Goal: Task Accomplishment & Management: Manage account settings

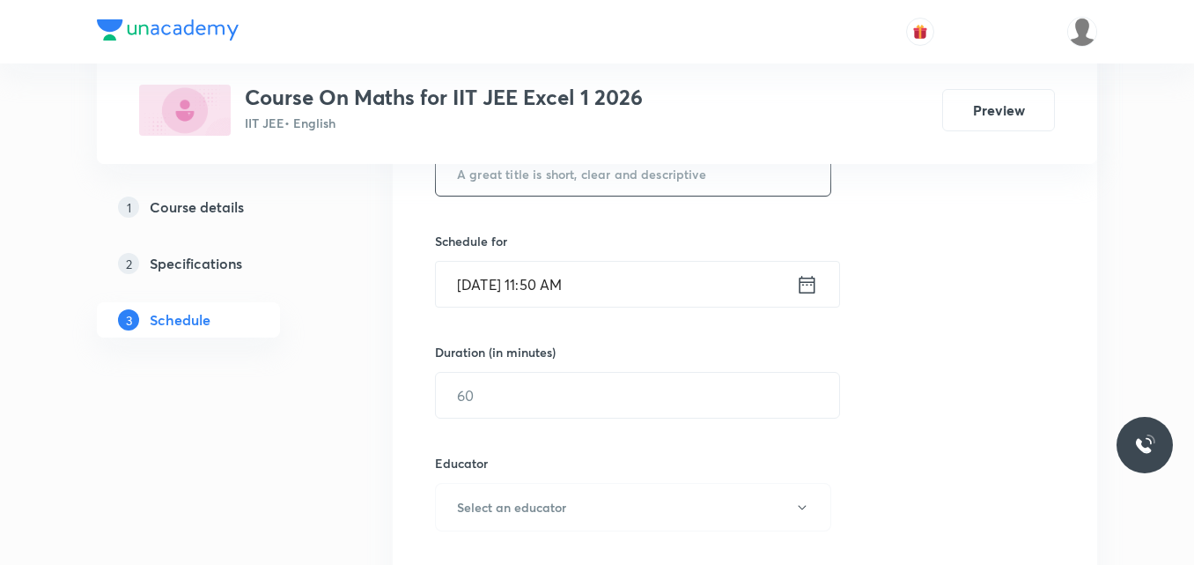
scroll to position [528, 0]
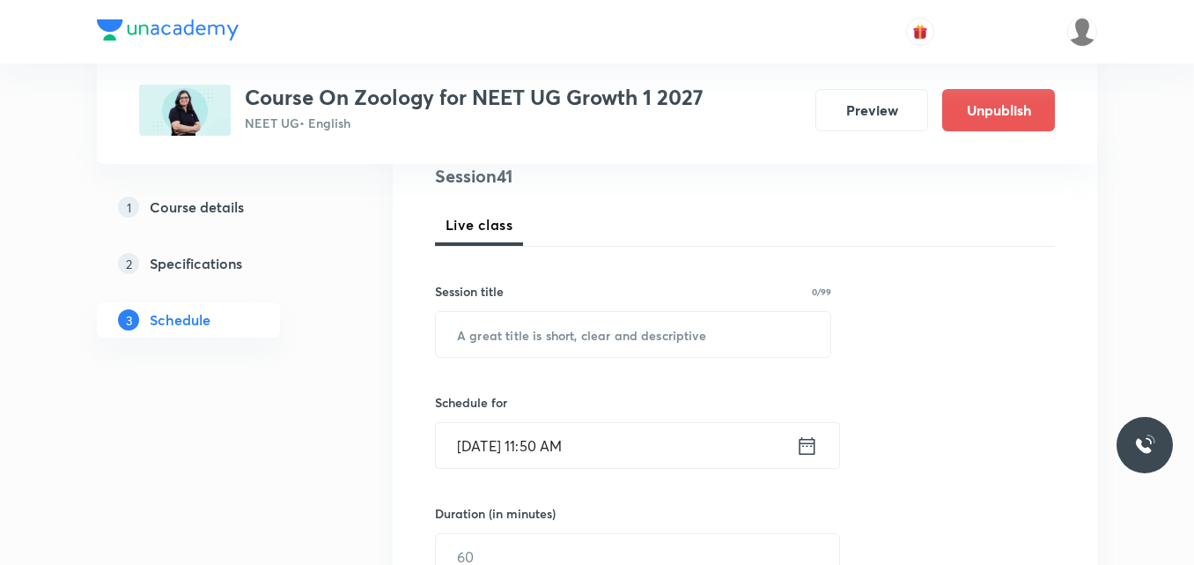
scroll to position [264, 0]
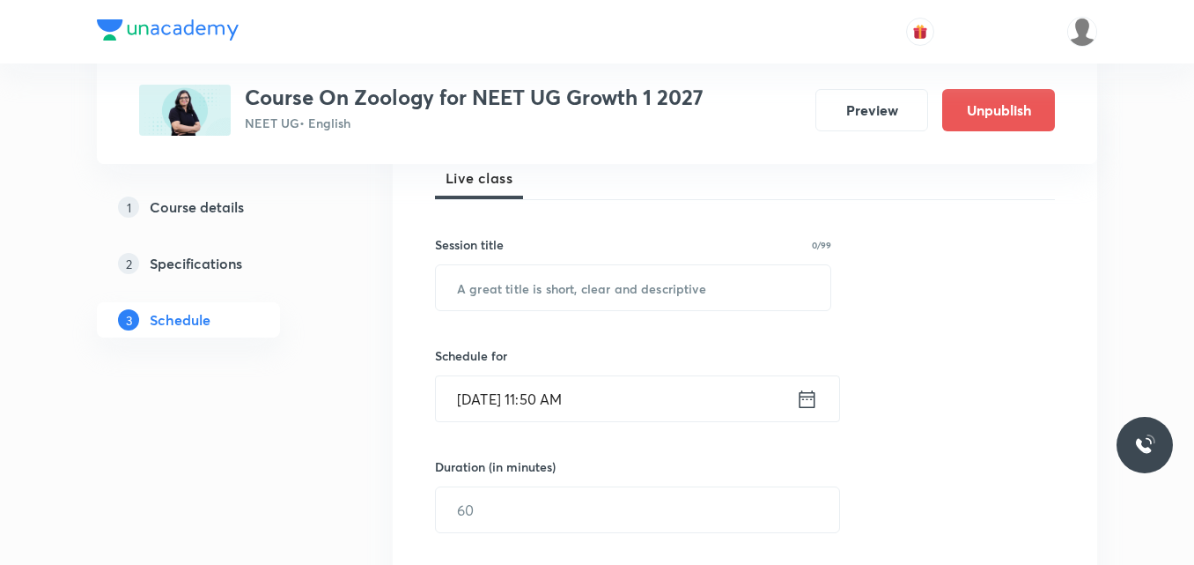
click at [515, 260] on div "Session title 0/99 ​" at bounding box center [633, 273] width 396 height 76
click at [541, 309] on input "text" at bounding box center [633, 287] width 395 height 45
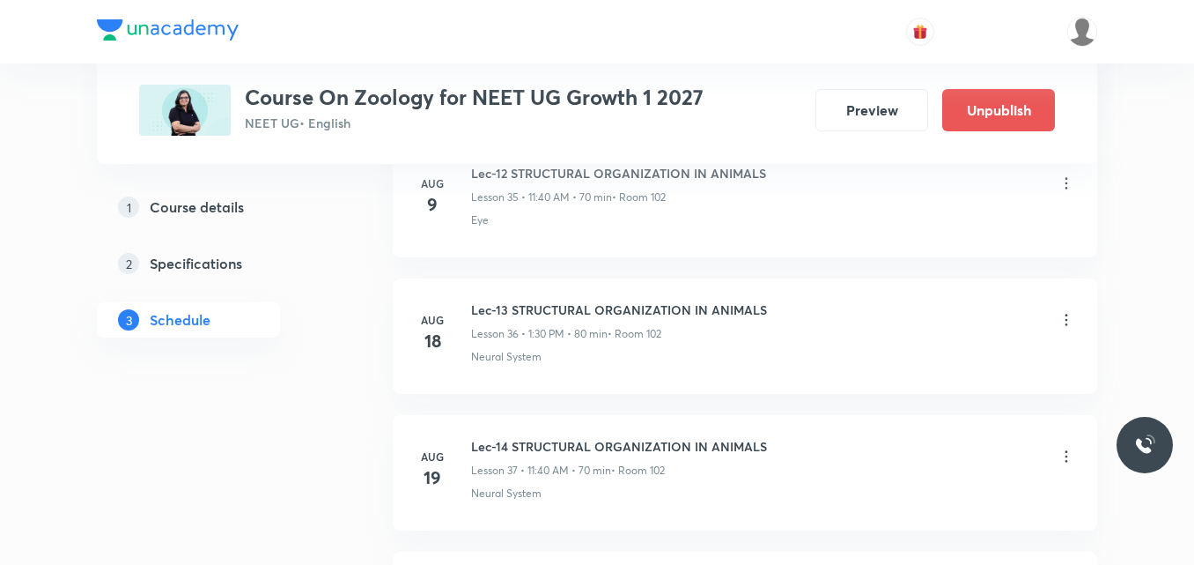
scroll to position [6420, 0]
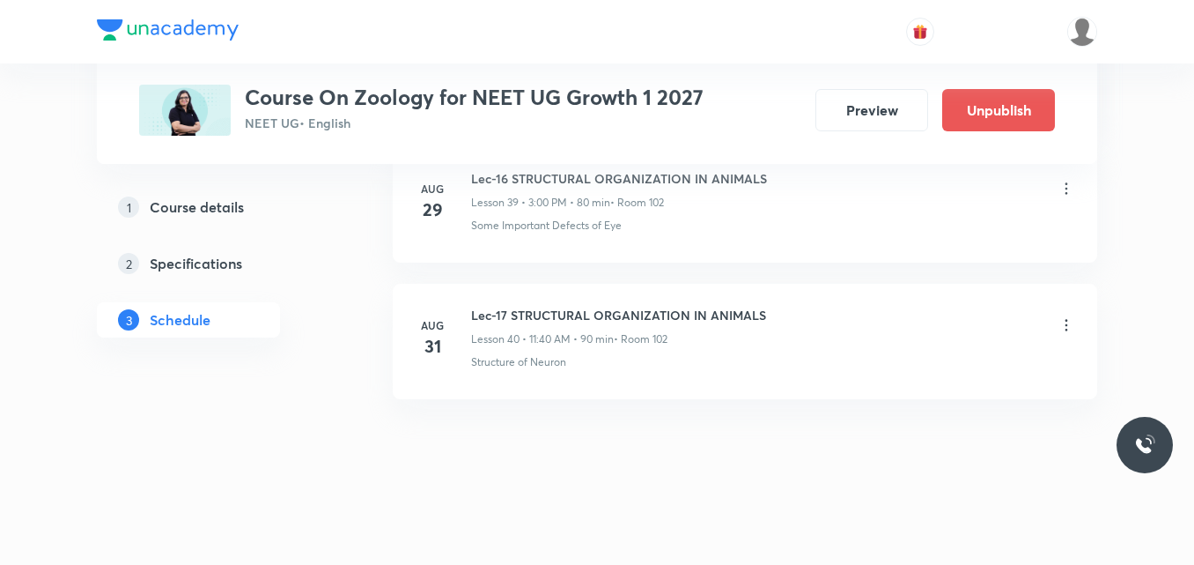
drag, startPoint x: 465, startPoint y: 315, endPoint x: 793, endPoint y: 339, distance: 328.5
click at [793, 339] on div "[DATE] Lec-17 STRUCTURAL ORGANIZATION IN ANIMALS Lesson 40 • 11:40 AM • 90 min …" at bounding box center [745, 338] width 661 height 64
click at [607, 306] on h6 "Lec-17 STRUCTURAL ORGANIZATION IN ANIMALS" at bounding box center [618, 315] width 295 height 18
click at [599, 311] on h6 "Lec-17 STRUCTURAL ORGANIZATION IN ANIMALS" at bounding box center [618, 315] width 295 height 18
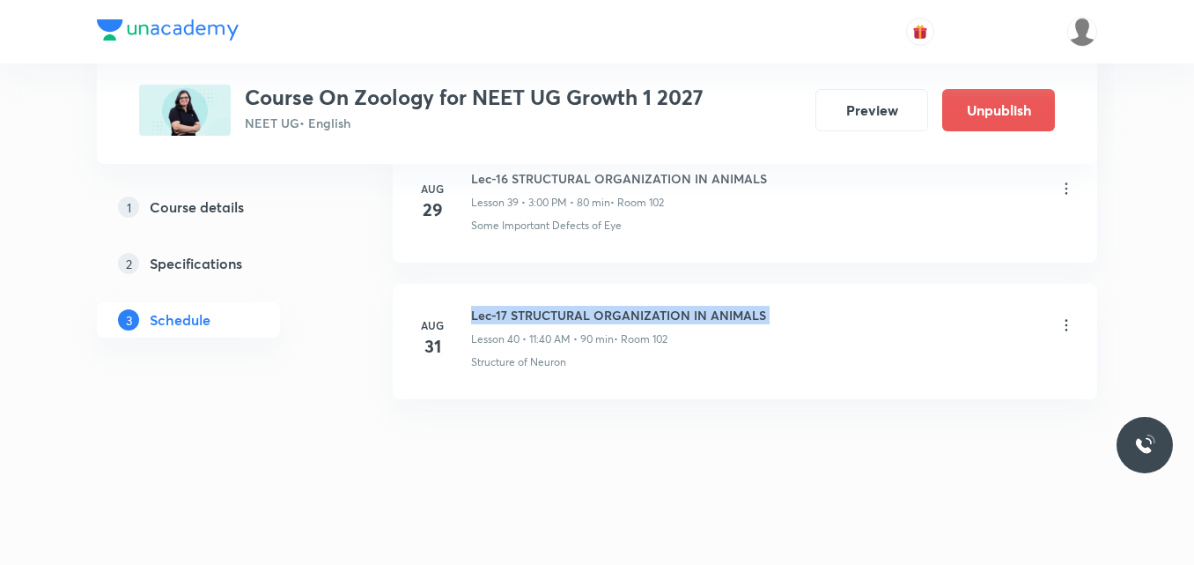
click at [599, 311] on h6 "Lec-17 STRUCTURAL ORGANIZATION IN ANIMALS" at bounding box center [618, 315] width 295 height 18
copy h6 "Lec-17 STRUCTURAL ORGANIZATION IN ANIMALS"
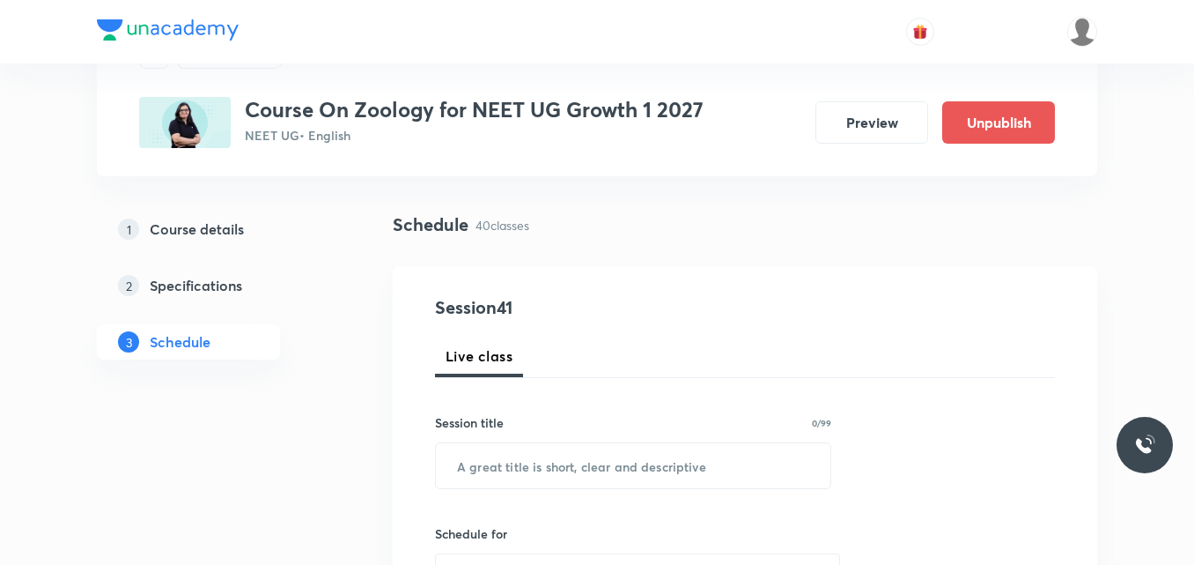
scroll to position [264, 0]
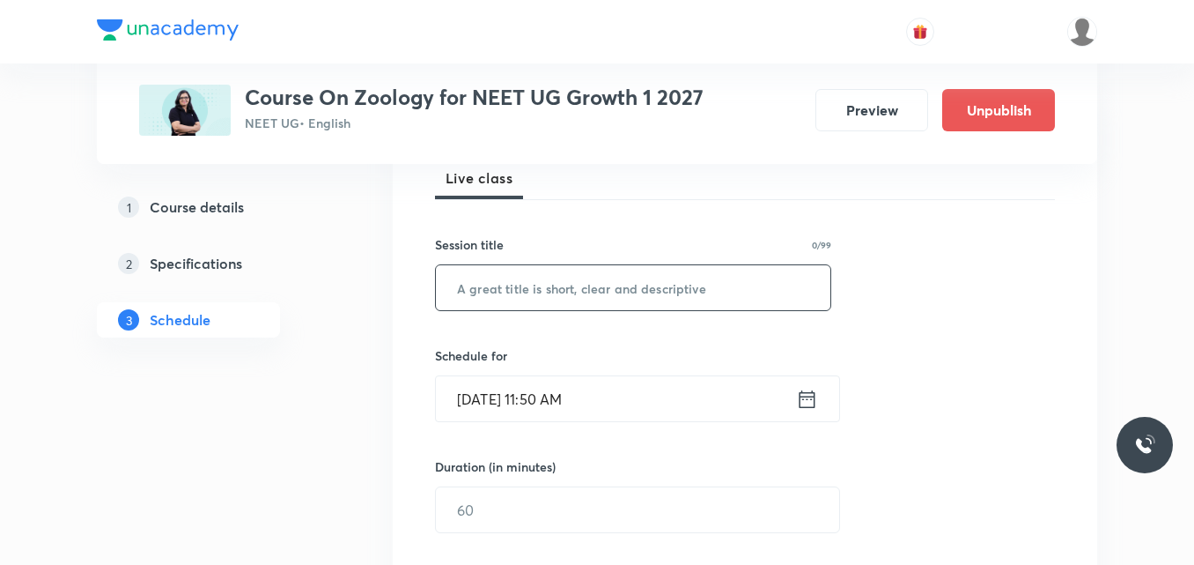
click at [561, 285] on input "text" at bounding box center [633, 287] width 395 height 45
paste input "Lec-17 STRUCTURAL ORGANIZATION IN ANIMALS"
click at [493, 281] on input "Lec-17 STRUCTURAL ORGANIZATION IN ANIMALS" at bounding box center [633, 287] width 395 height 45
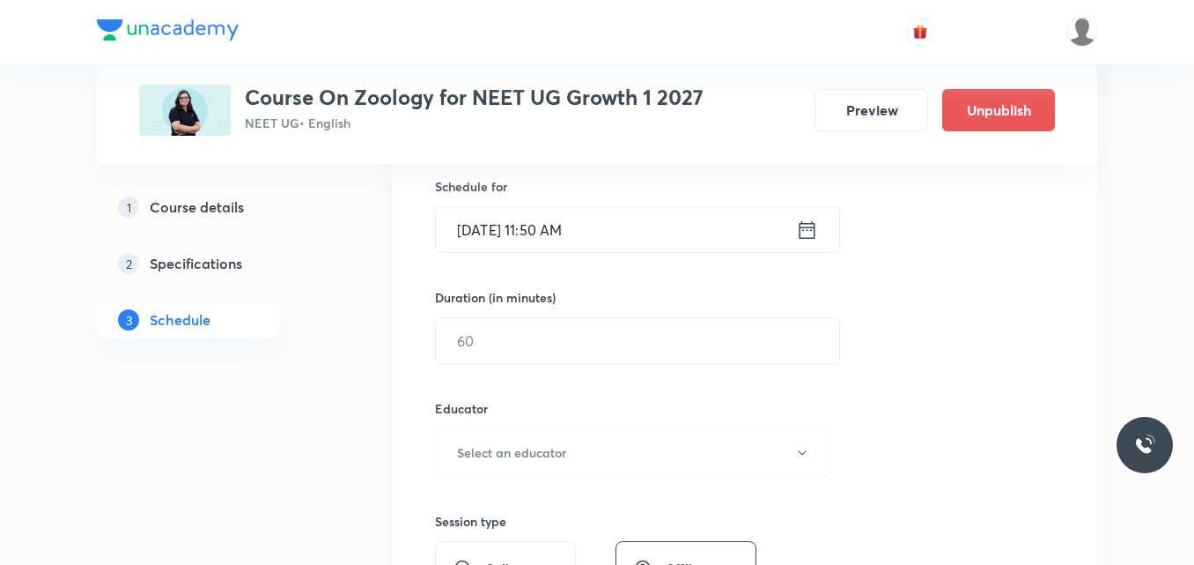
scroll to position [440, 0]
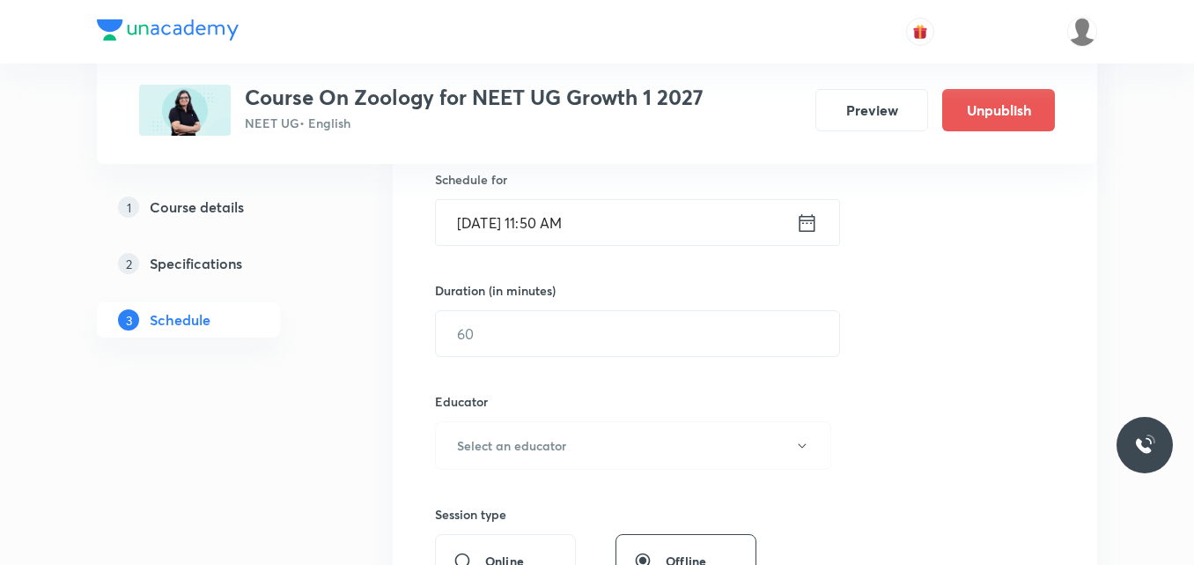
type input "Lec-18 STRUCTURAL ORGANIZATION IN ANIMALS"
click at [807, 221] on icon at bounding box center [807, 222] width 22 height 25
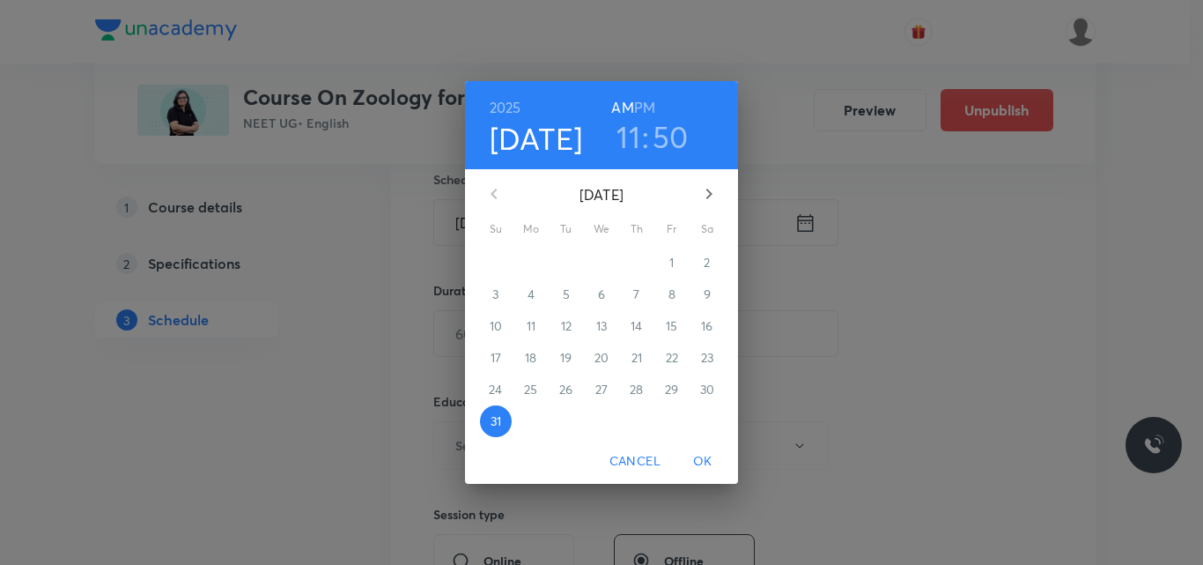
click at [668, 137] on h3 "50" at bounding box center [671, 136] width 36 height 37
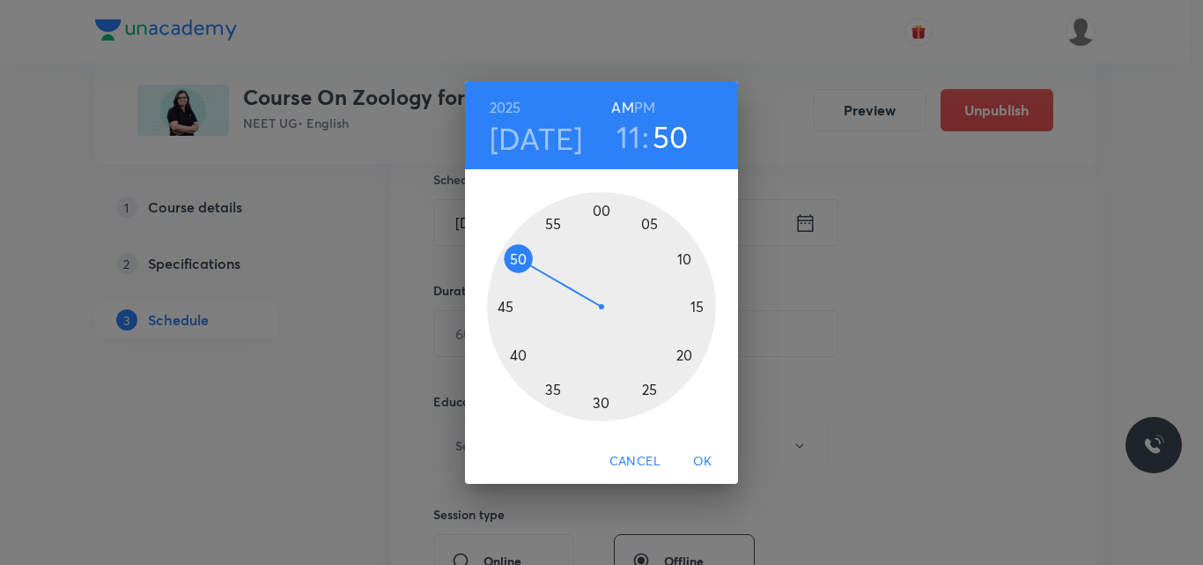
click at [550, 225] on div at bounding box center [601, 306] width 229 height 229
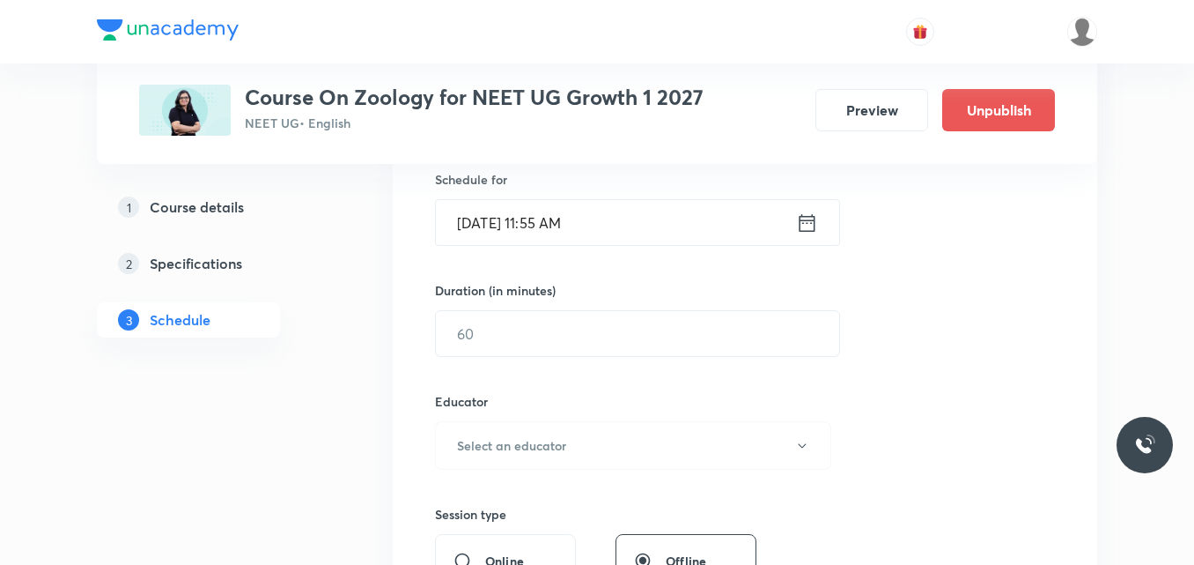
click at [801, 219] on icon at bounding box center [808, 222] width 16 height 18
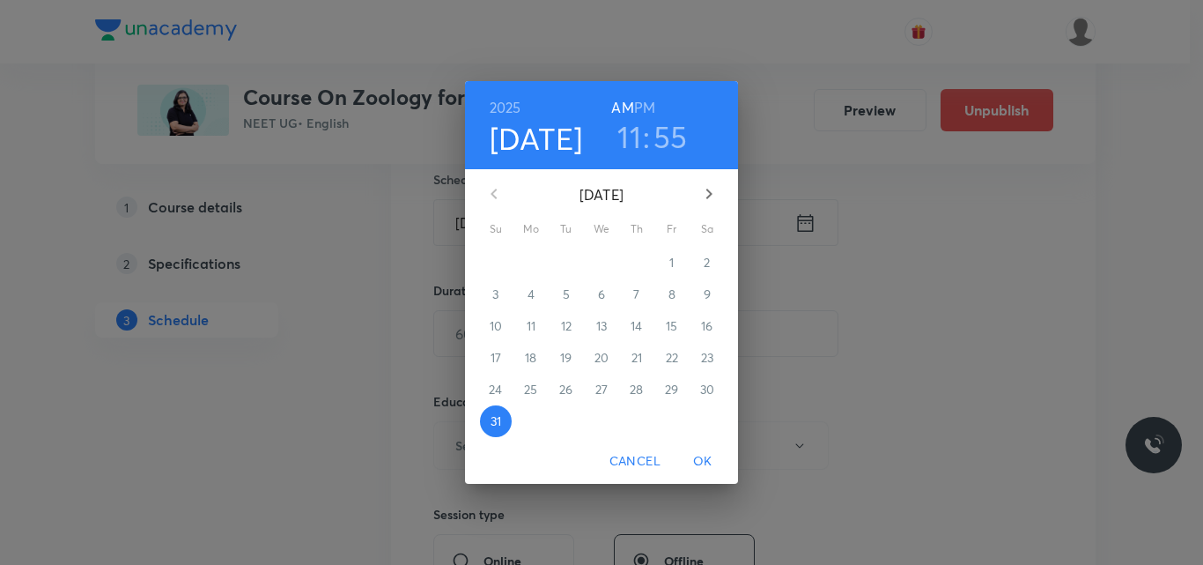
click at [690, 462] on span "OK" at bounding box center [703, 461] width 42 height 22
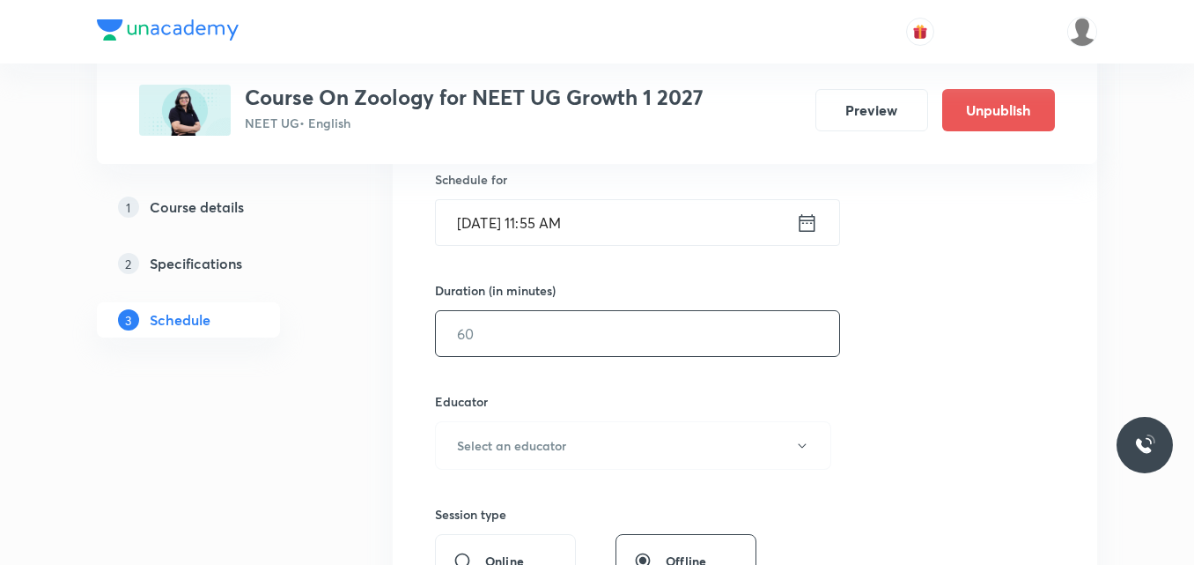
click at [564, 338] on input "text" at bounding box center [637, 333] width 403 height 45
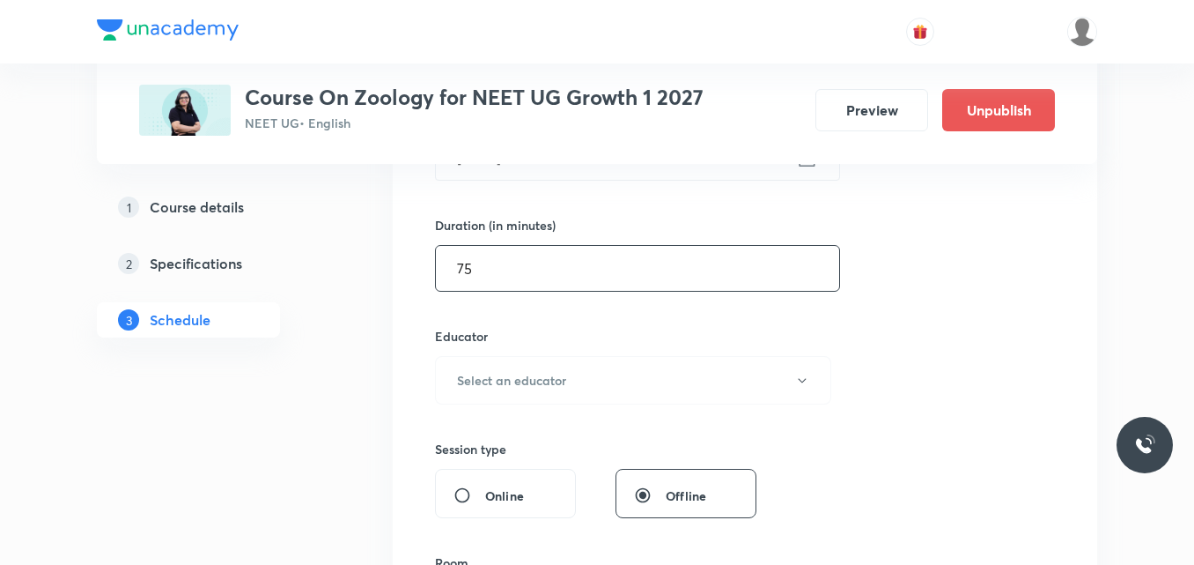
scroll to position [617, 0]
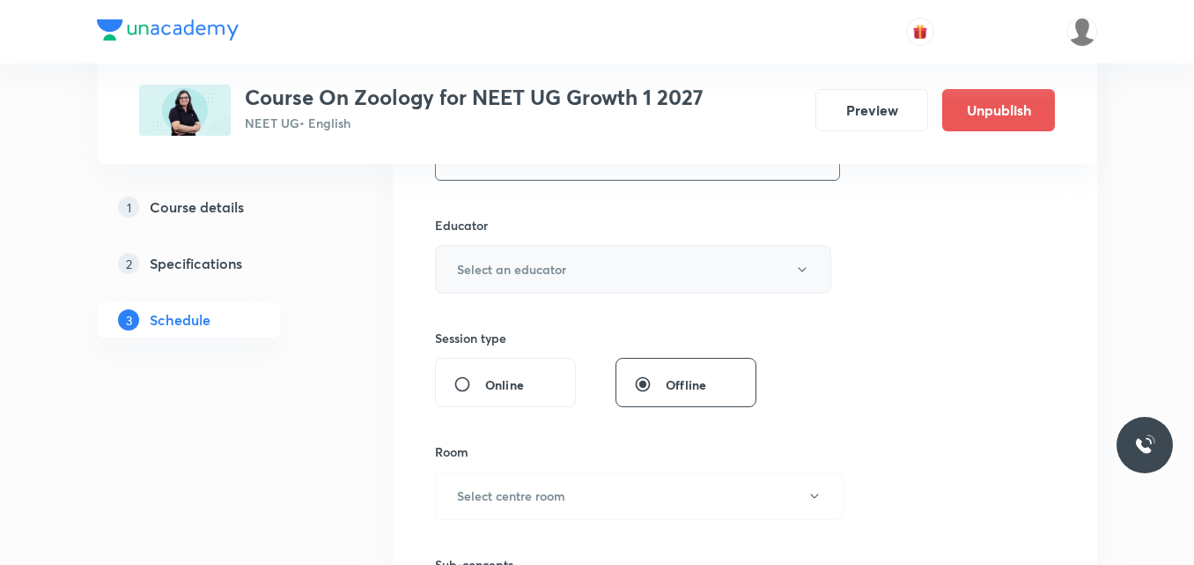
type input "75"
click at [553, 259] on button "Select an educator" at bounding box center [633, 269] width 396 height 48
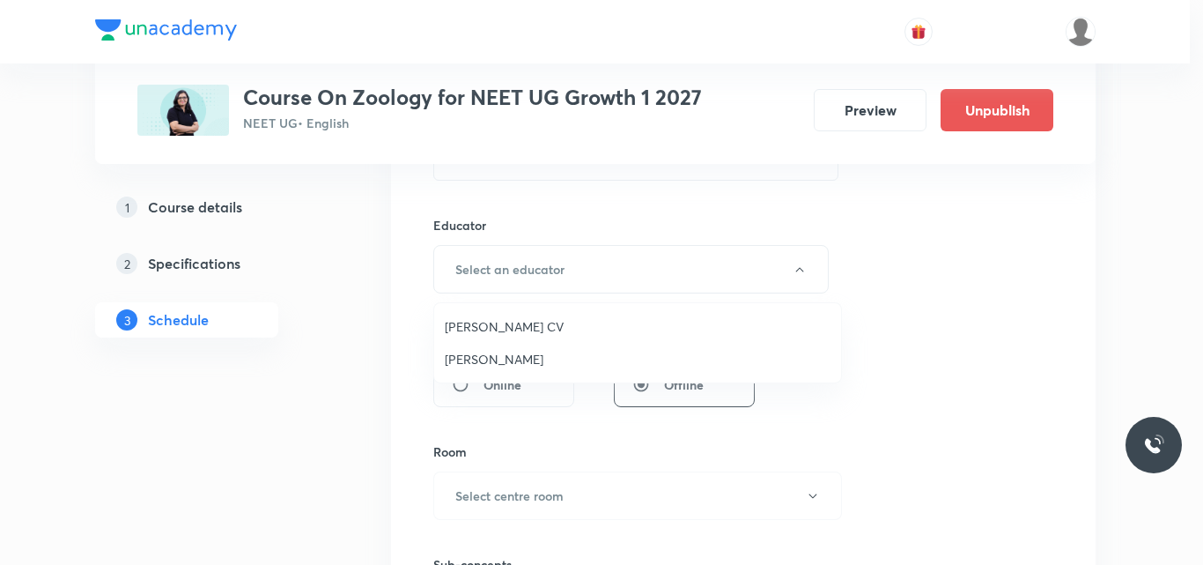
click at [495, 353] on span "[PERSON_NAME]" at bounding box center [638, 359] width 386 height 18
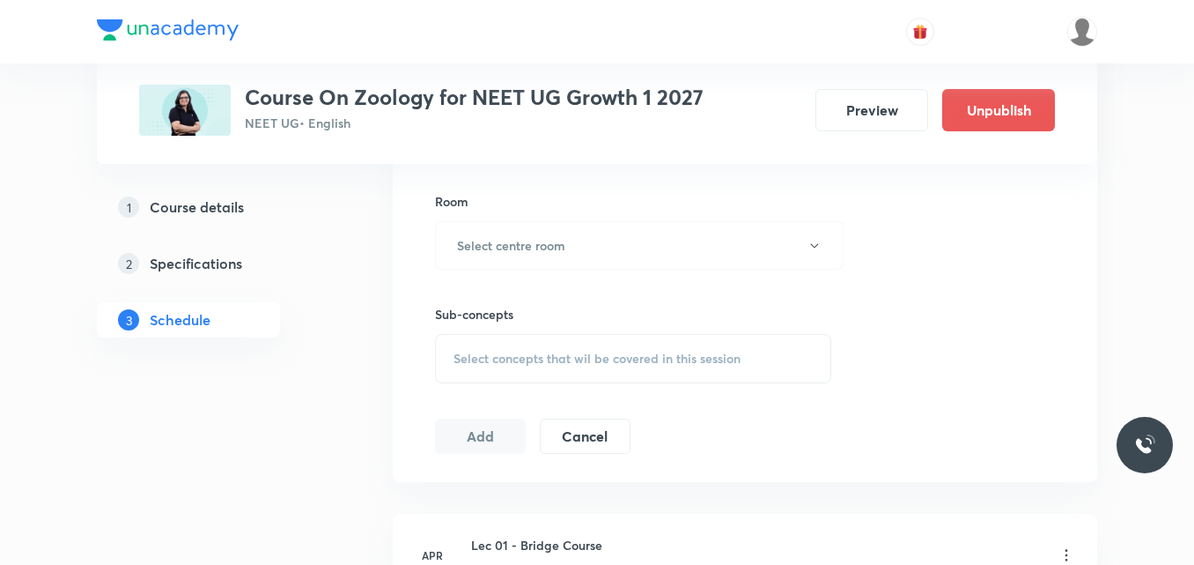
scroll to position [881, 0]
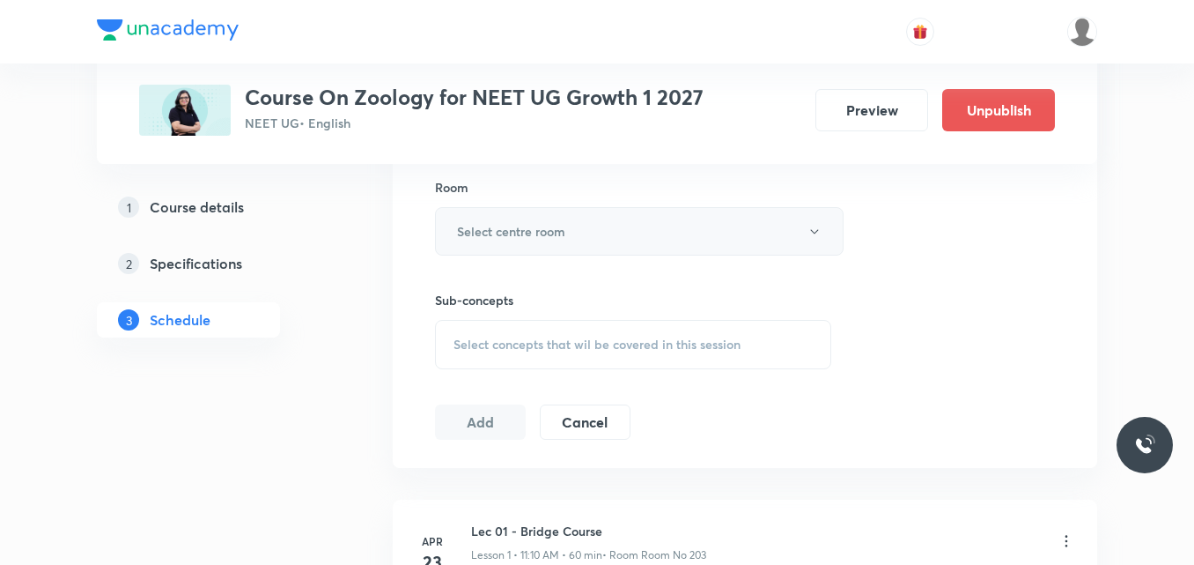
click at [556, 213] on button "Select centre room" at bounding box center [639, 231] width 409 height 48
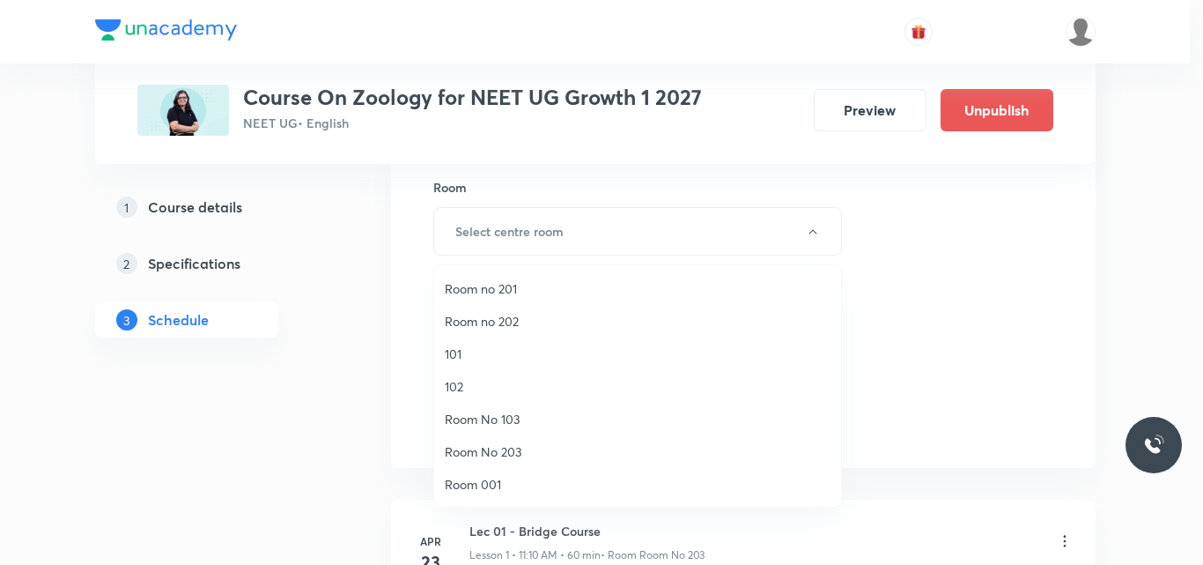
click at [472, 388] on span "102" at bounding box center [638, 386] width 386 height 18
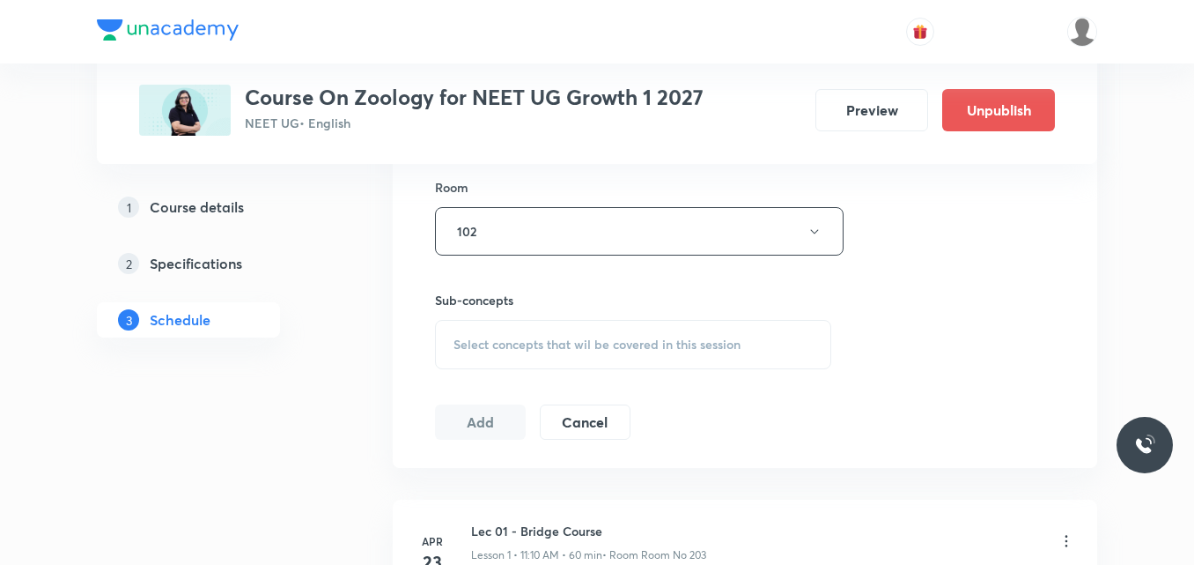
click at [622, 349] on span "Select concepts that wil be covered in this session" at bounding box center [597, 344] width 287 height 14
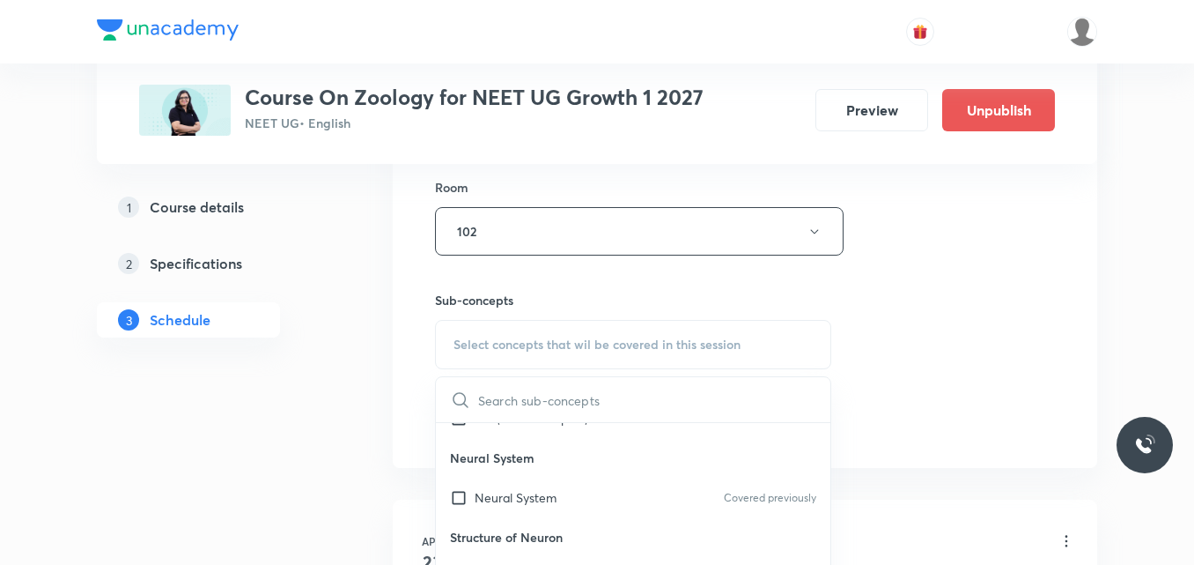
scroll to position [0, 0]
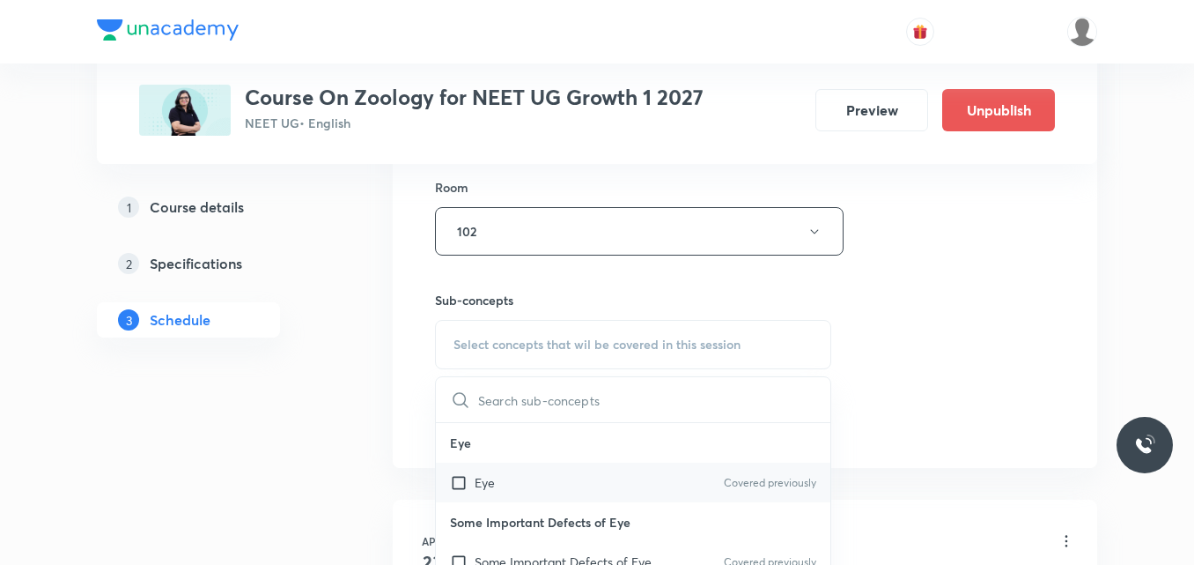
click at [450, 489] on input "checkbox" at bounding box center [462, 482] width 25 height 18
checkbox input "true"
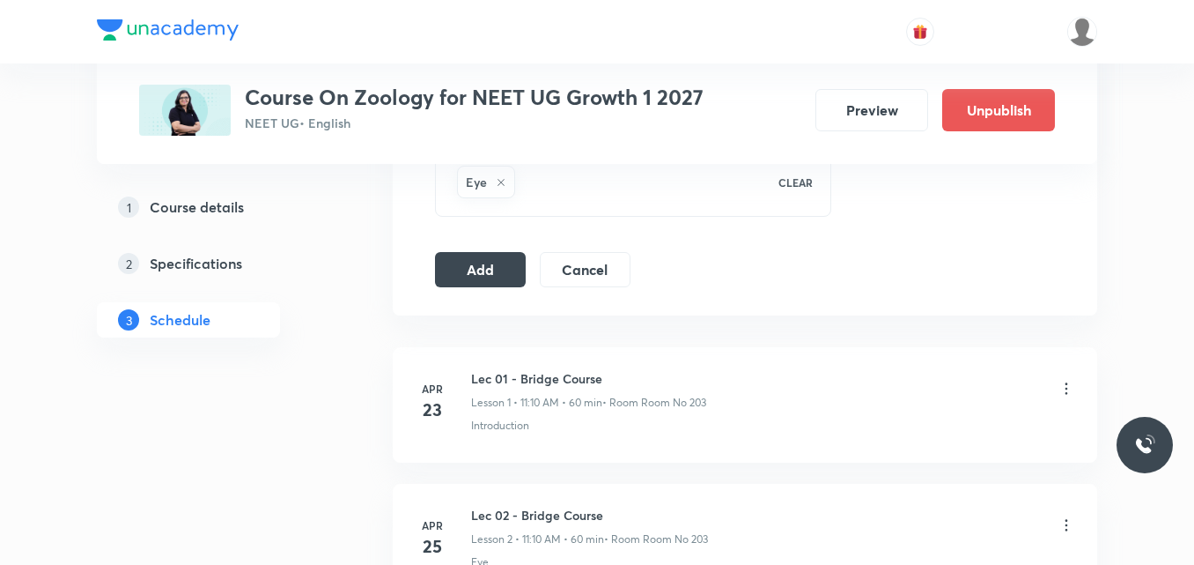
scroll to position [1057, 0]
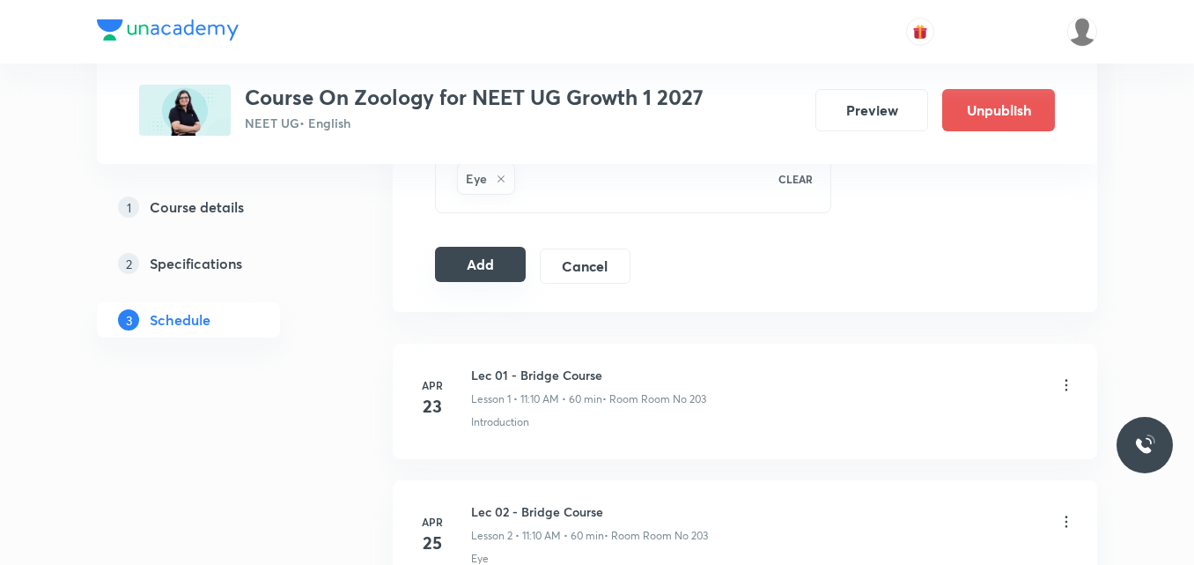
click at [526, 268] on div "Add Cancel" at bounding box center [540, 265] width 210 height 35
click at [516, 268] on button "Add" at bounding box center [480, 264] width 91 height 35
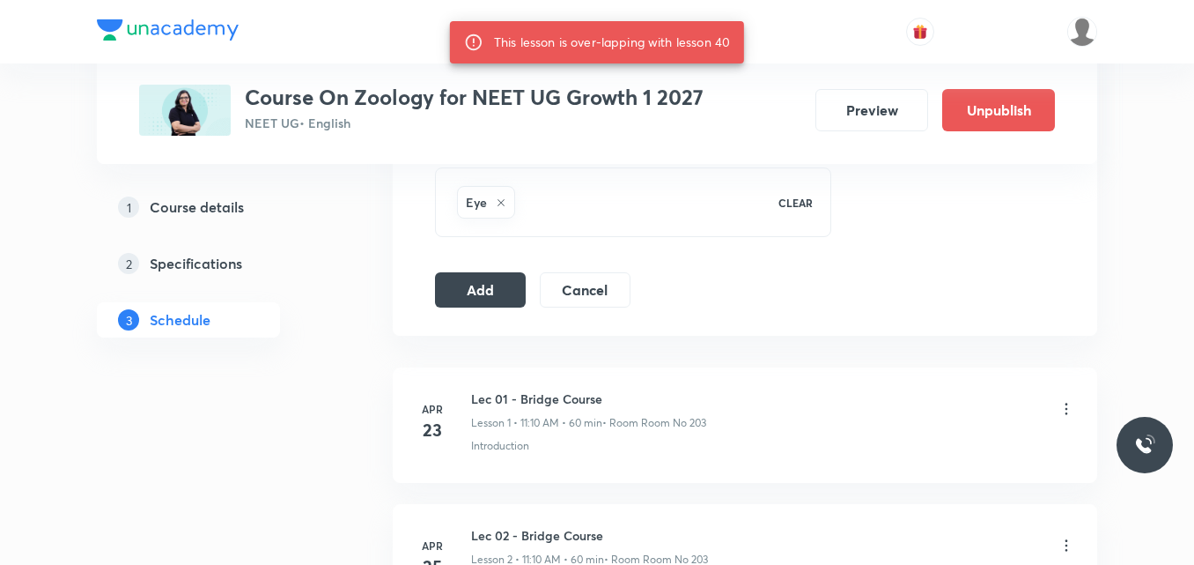
scroll to position [881, 0]
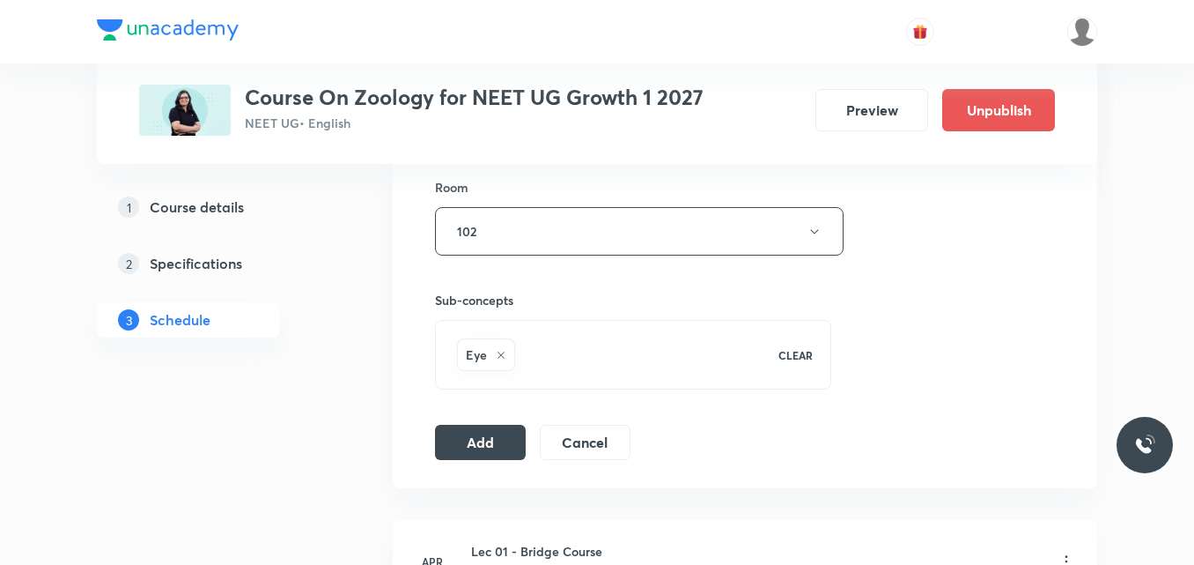
click at [803, 353] on p "CLEAR" at bounding box center [796, 355] width 34 height 16
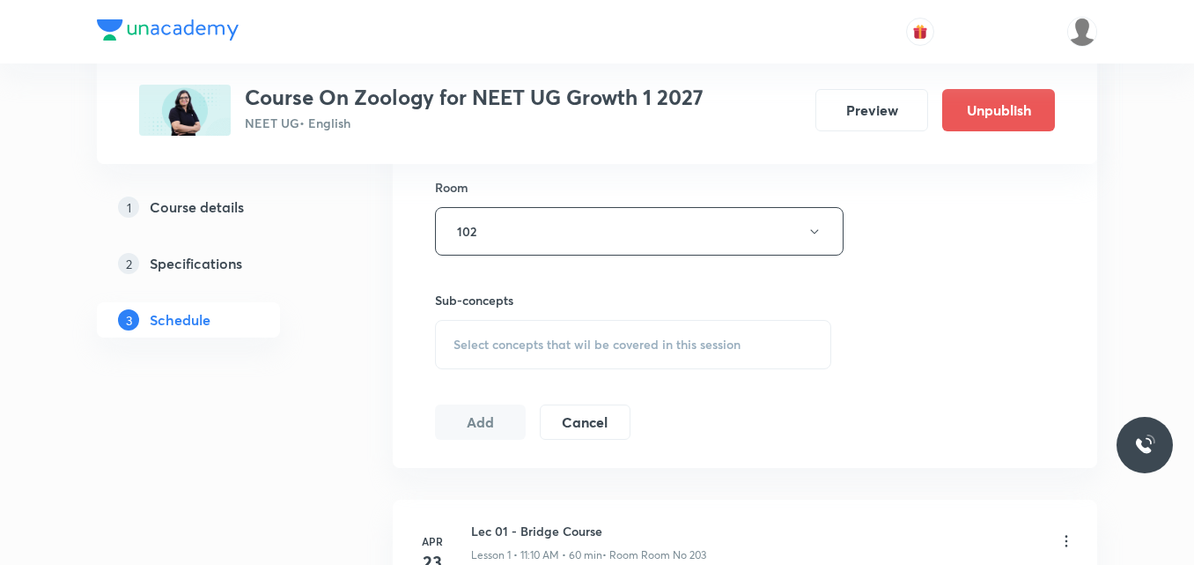
click at [517, 348] on span "Select concepts that wil be covered in this session" at bounding box center [597, 344] width 287 height 14
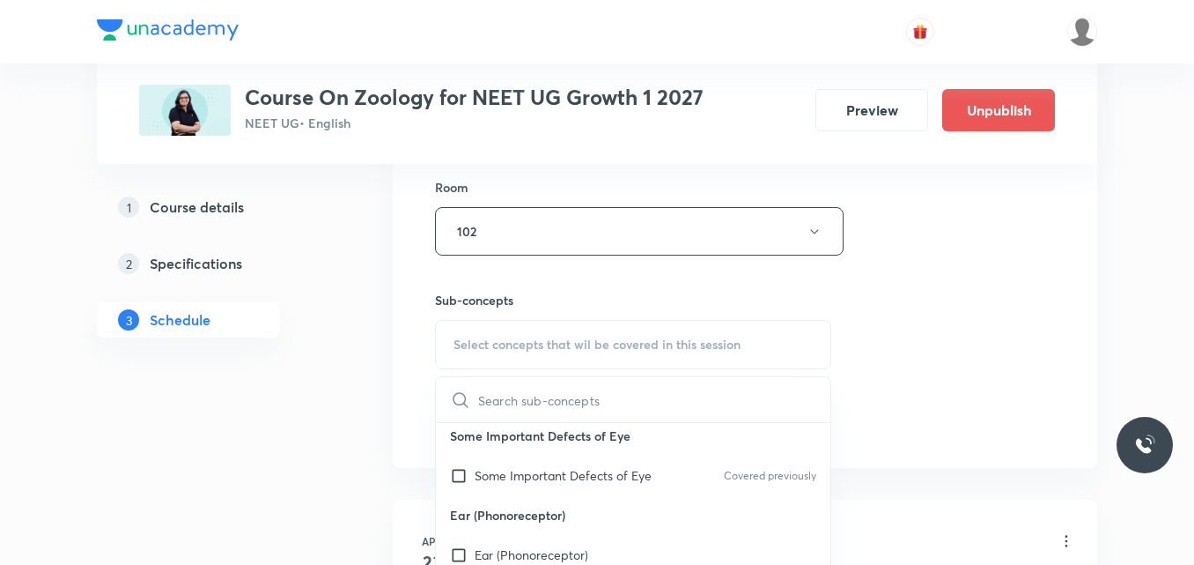
scroll to position [176, 0]
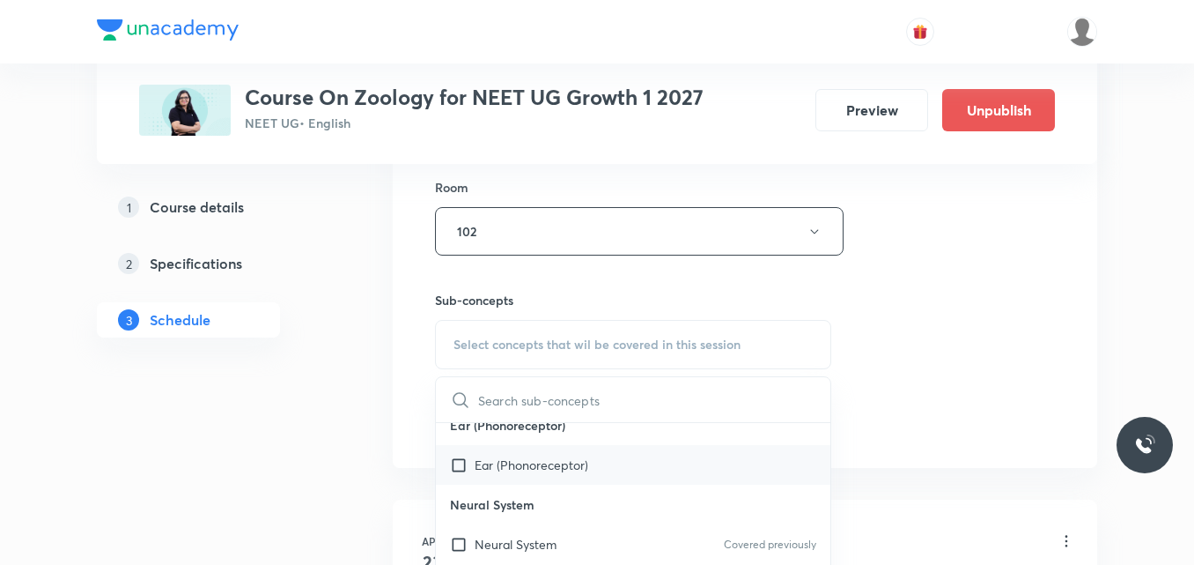
click at [521, 460] on p "Ear (Phonoreceptor)" at bounding box center [532, 464] width 114 height 18
checkbox input "true"
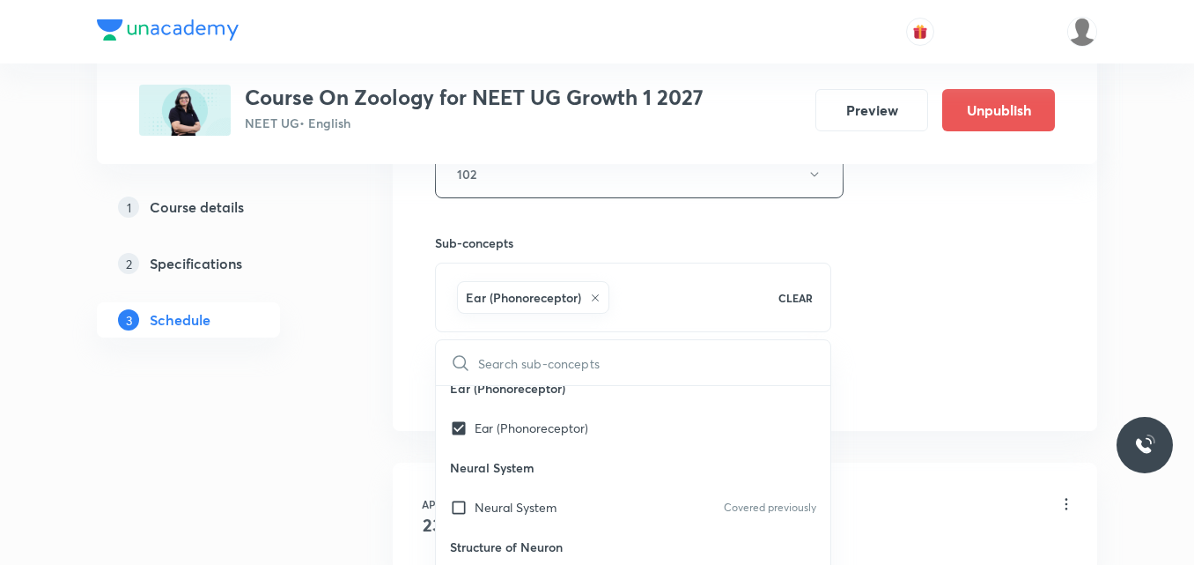
scroll to position [969, 0]
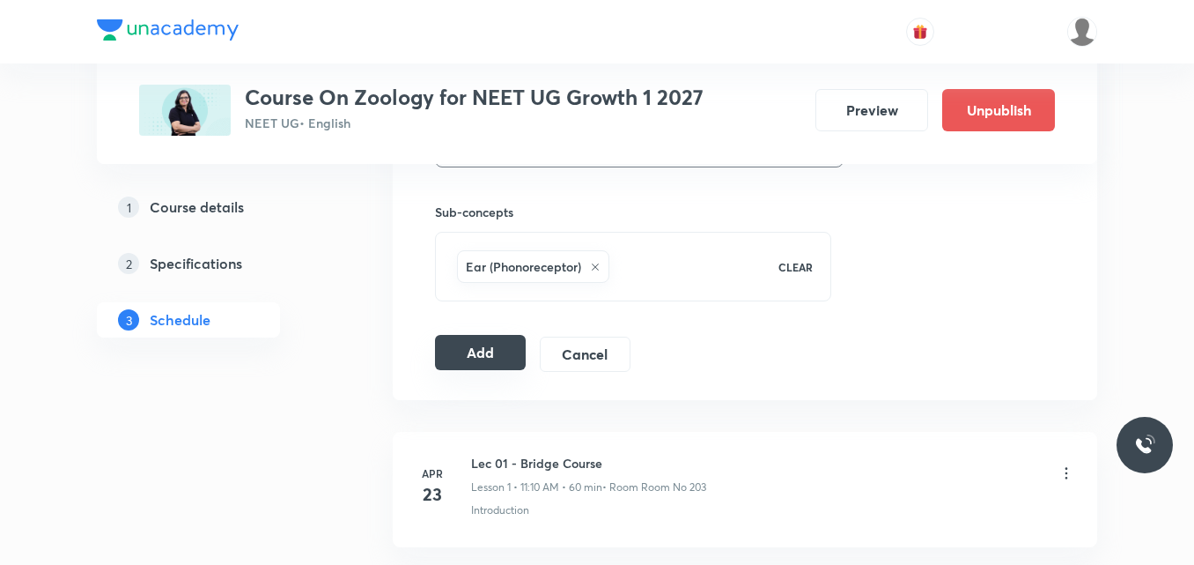
click at [507, 342] on button "Add" at bounding box center [480, 352] width 91 height 35
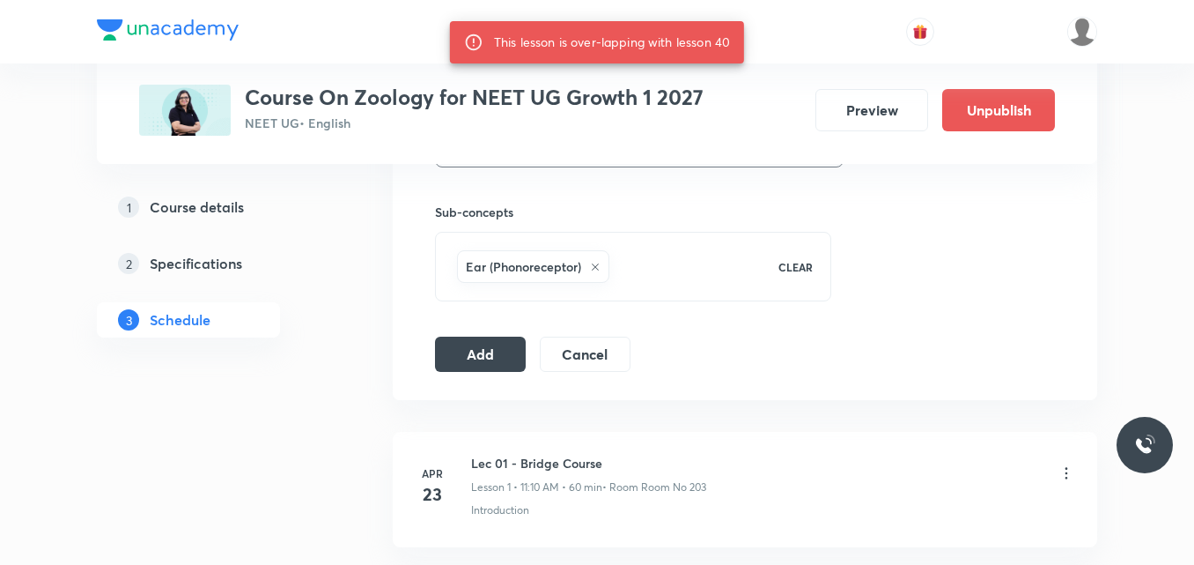
click at [804, 266] on p "CLEAR" at bounding box center [796, 267] width 34 height 16
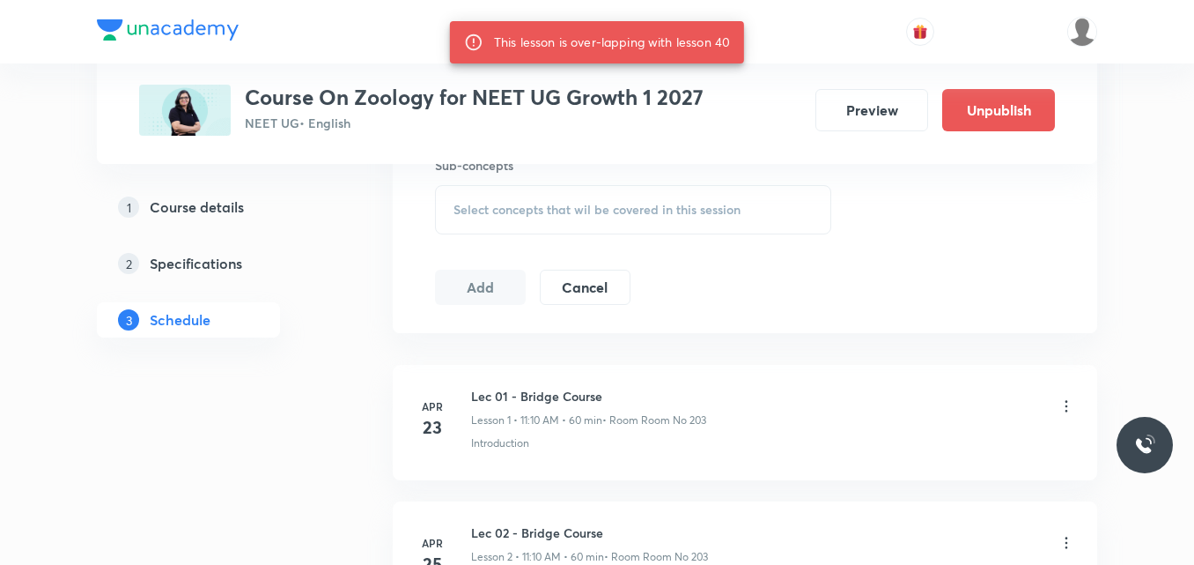
scroll to position [1057, 0]
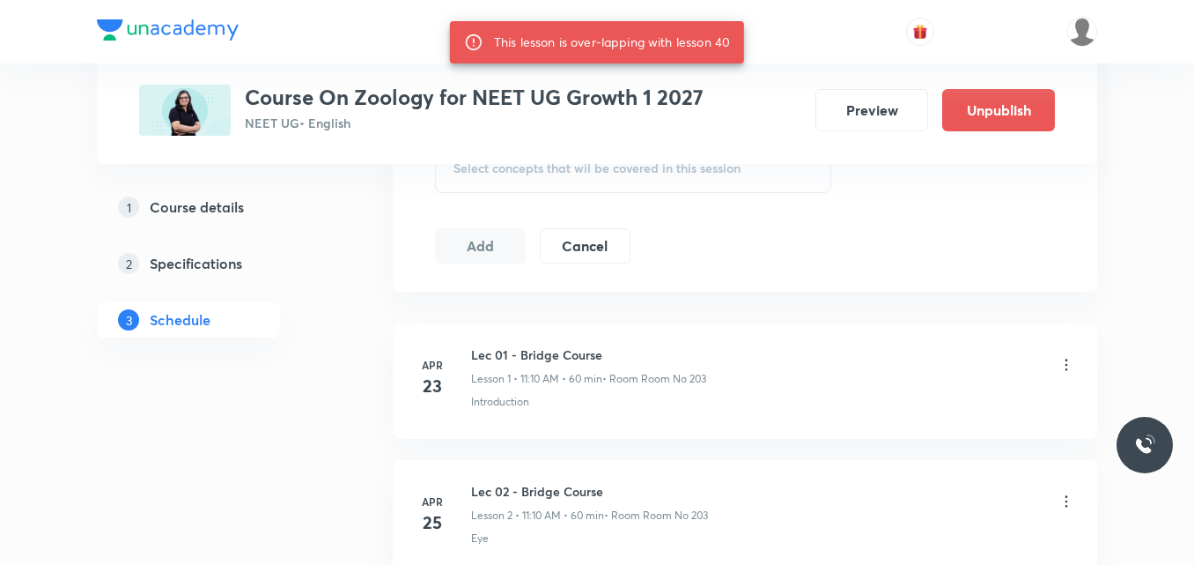
click at [609, 180] on div "Select concepts that wil be covered in this session" at bounding box center [633, 168] width 396 height 49
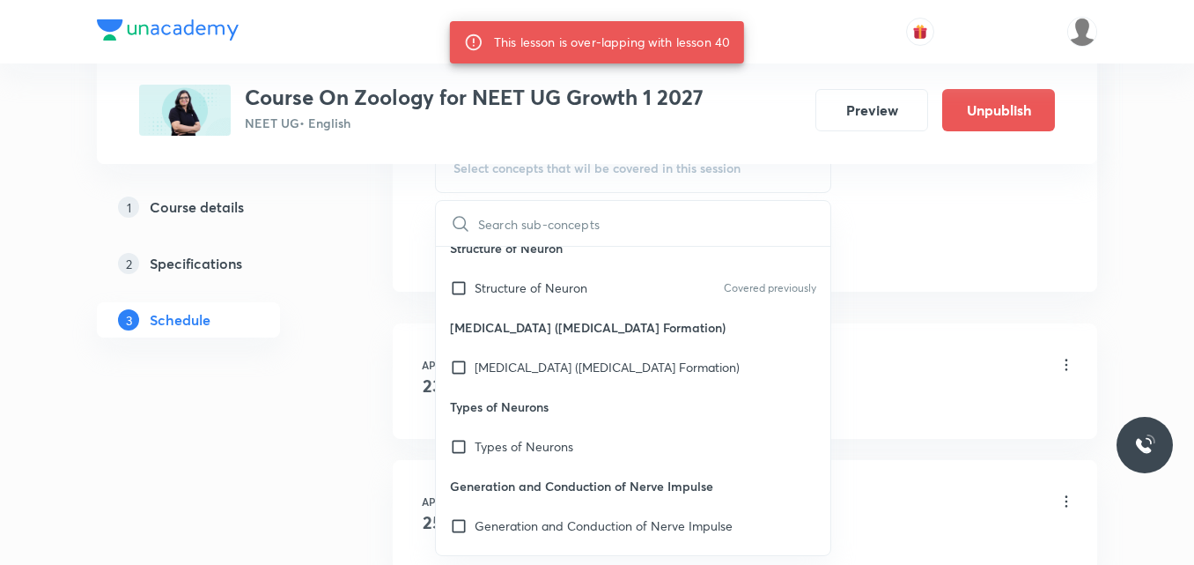
scroll to position [352, 0]
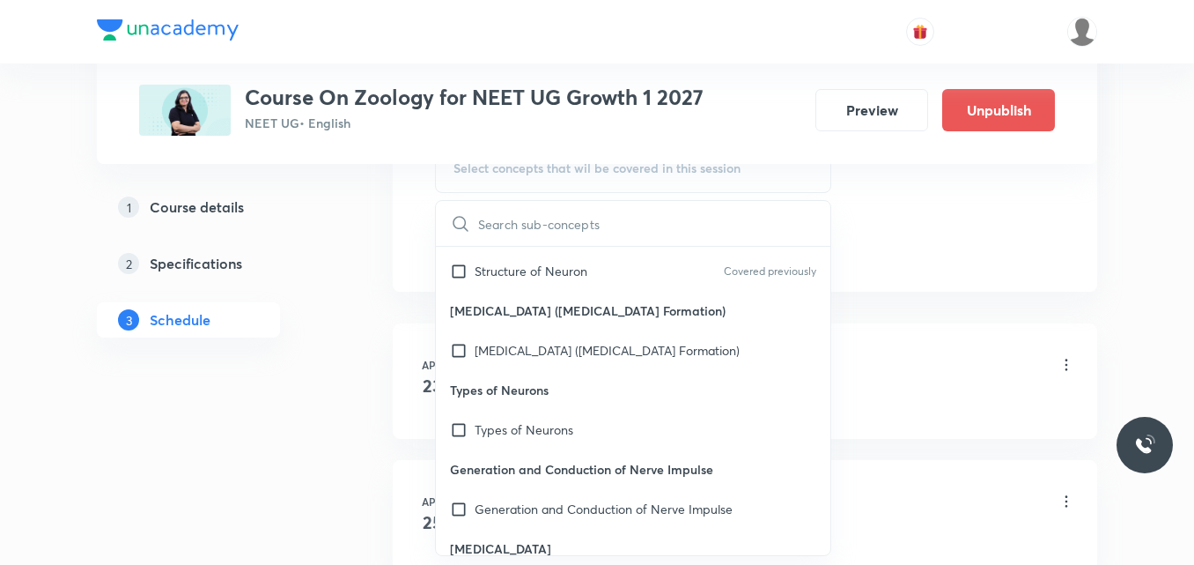
click at [529, 222] on input "text" at bounding box center [654, 223] width 352 height 45
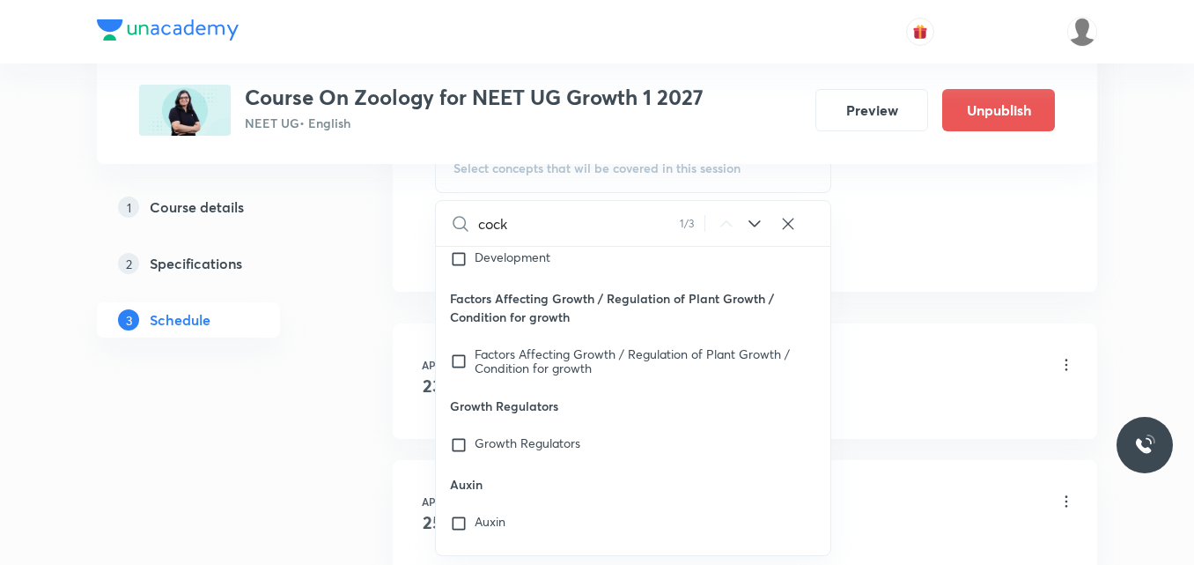
scroll to position [12936, 0]
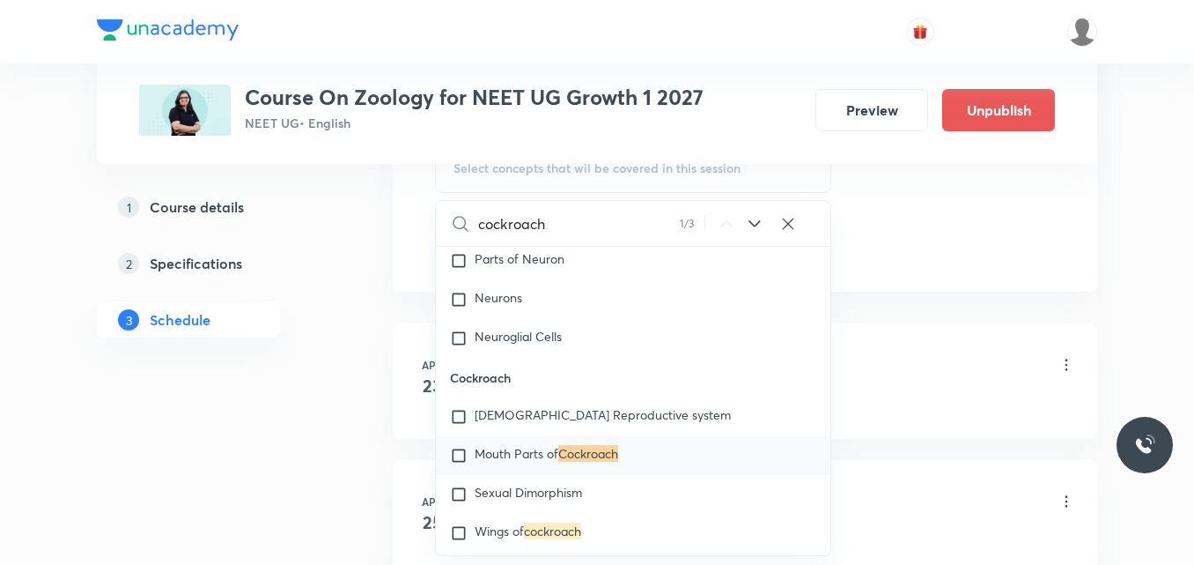
type input "cockroach"
click at [617, 461] on mark "Cockroach" at bounding box center [588, 453] width 60 height 17
checkbox input "true"
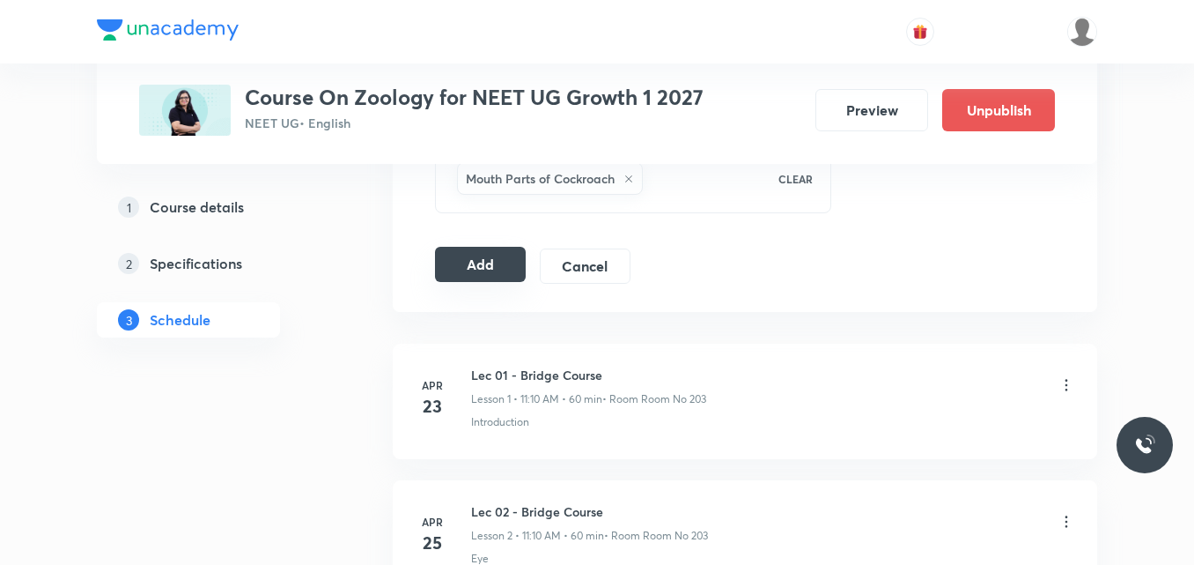
click at [490, 252] on button "Add" at bounding box center [480, 264] width 91 height 35
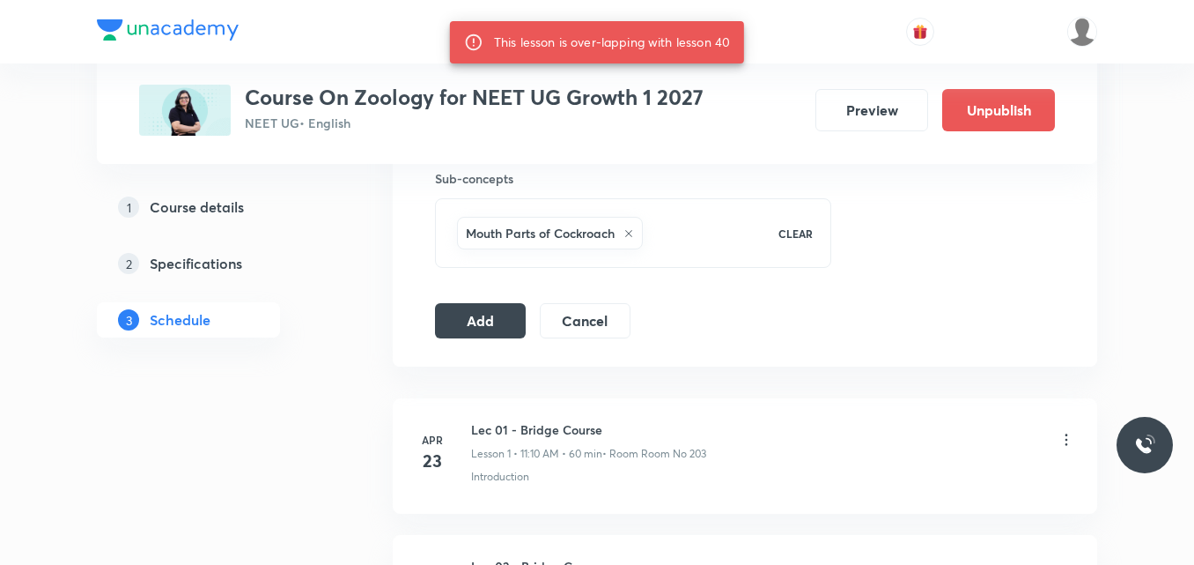
scroll to position [881, 0]
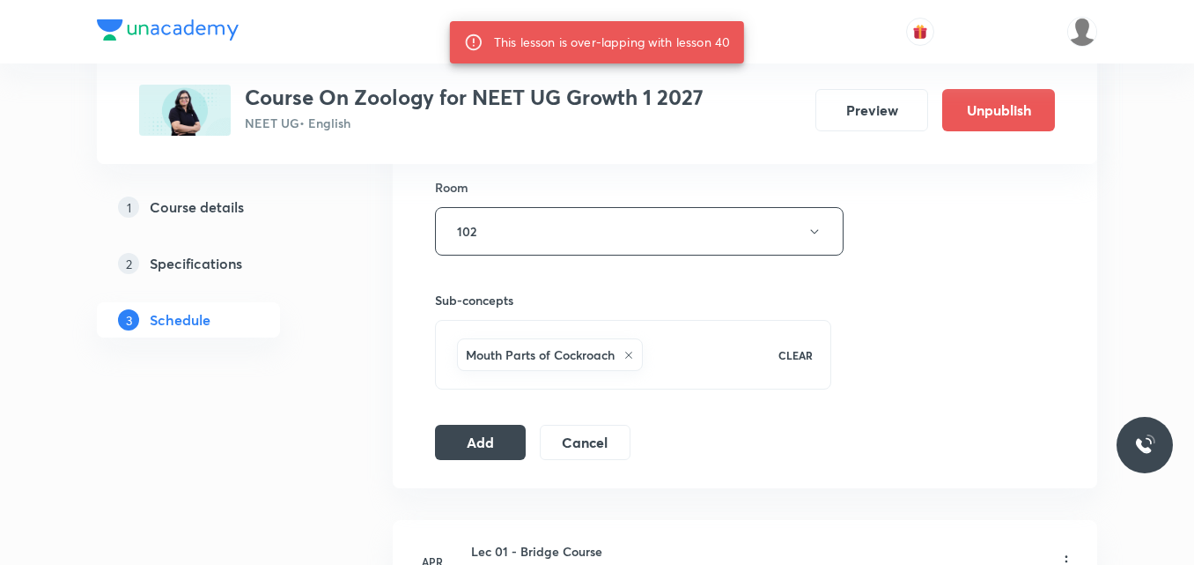
click at [794, 353] on p "CLEAR" at bounding box center [796, 355] width 34 height 16
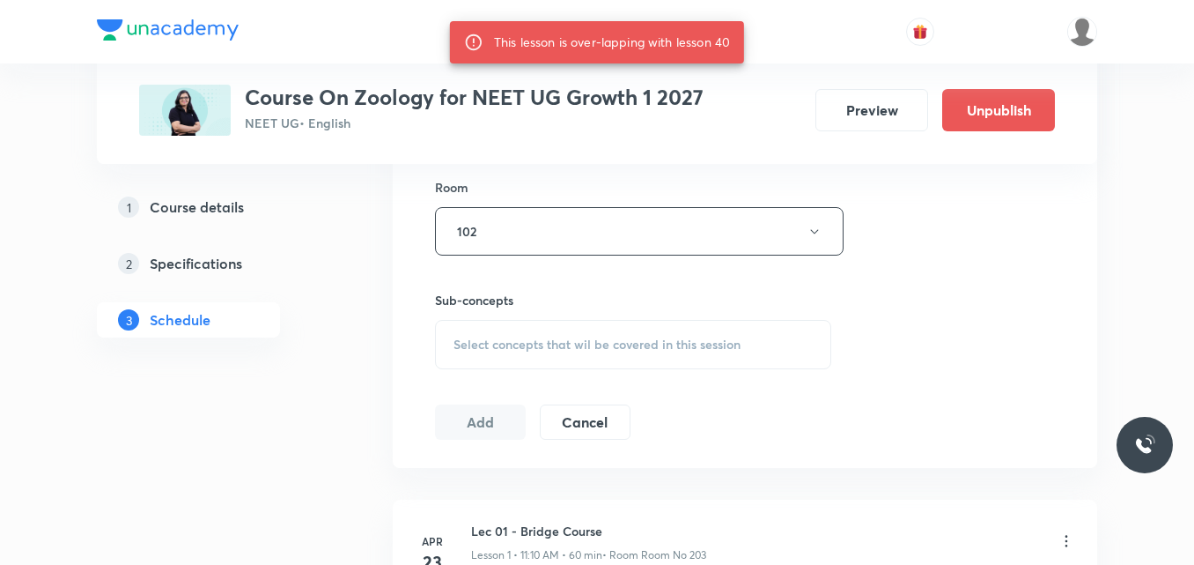
click at [495, 412] on button "Add" at bounding box center [480, 421] width 91 height 35
click at [577, 342] on span "Select concepts that wil be covered in this session" at bounding box center [597, 344] width 287 height 14
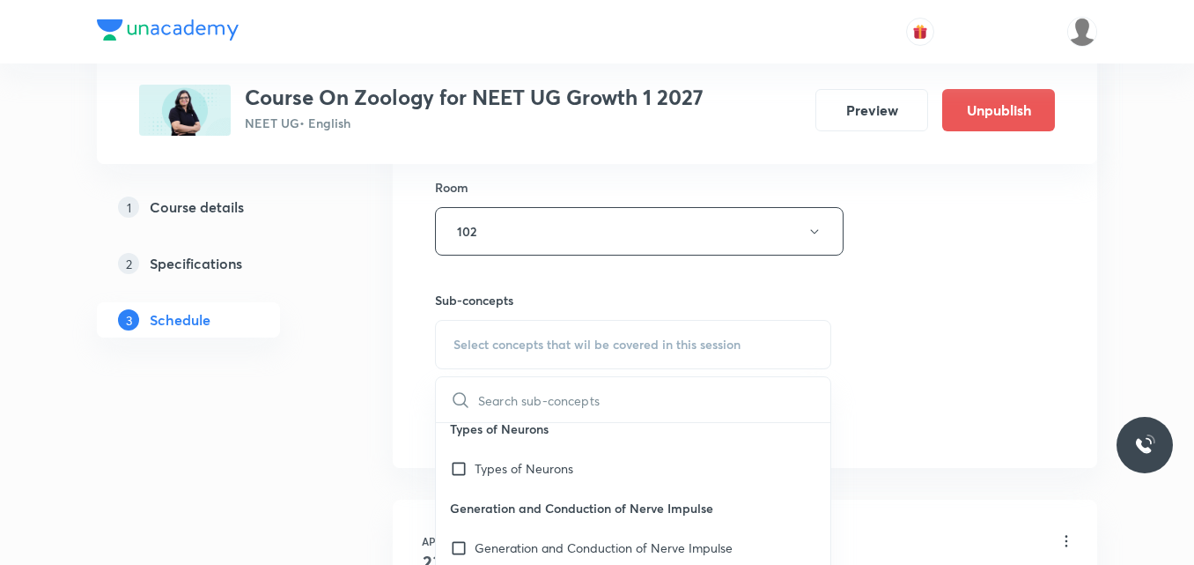
scroll to position [528, 0]
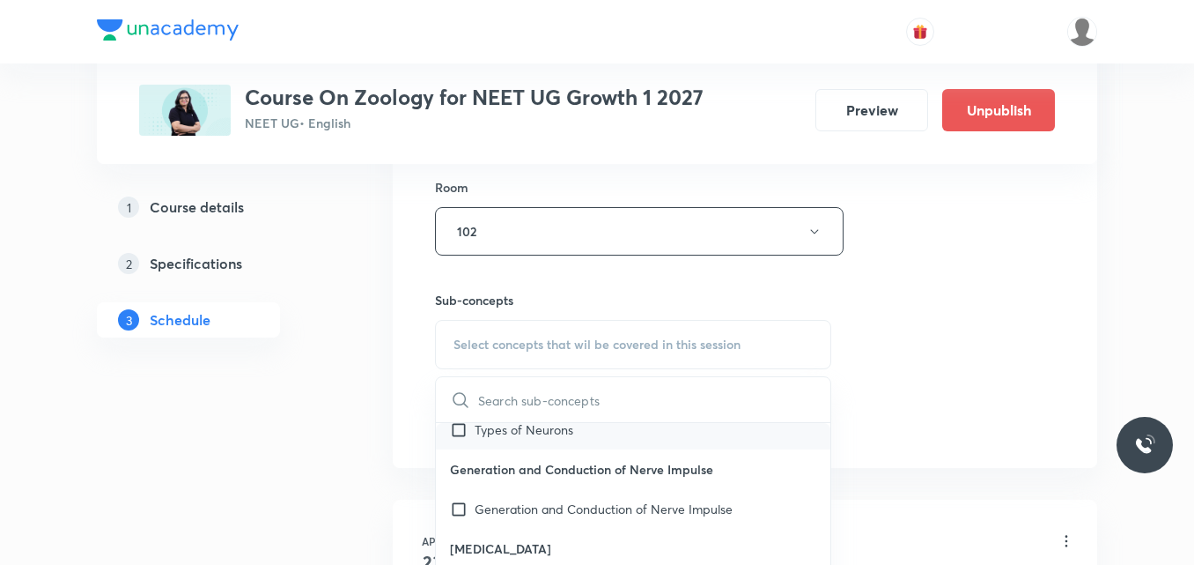
click at [461, 425] on input "checkbox" at bounding box center [462, 429] width 25 height 18
checkbox input "true"
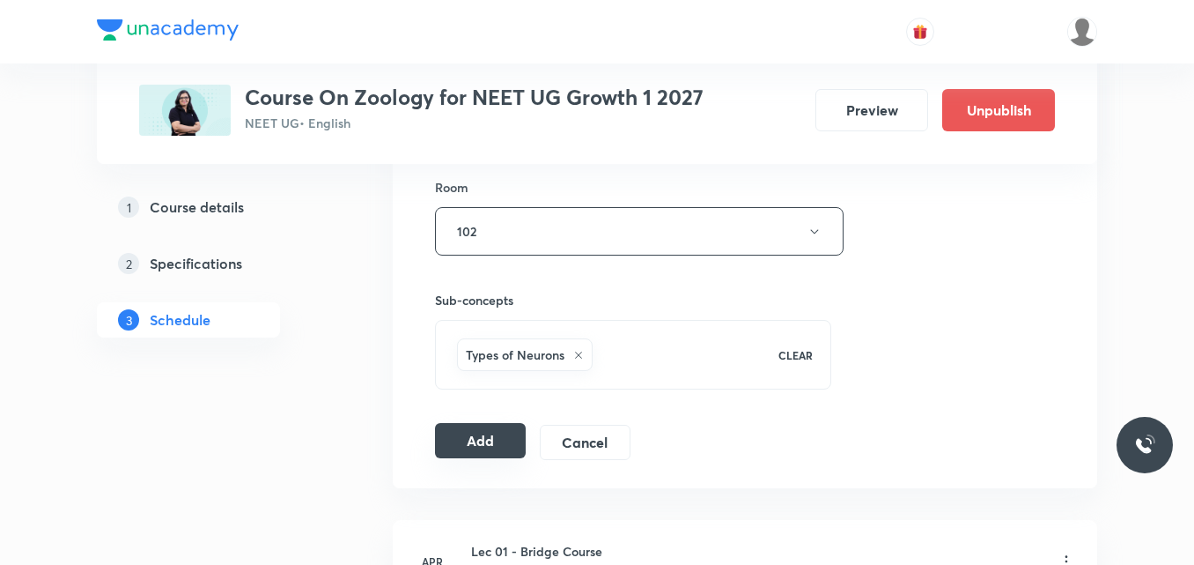
click at [491, 441] on button "Add" at bounding box center [480, 440] width 91 height 35
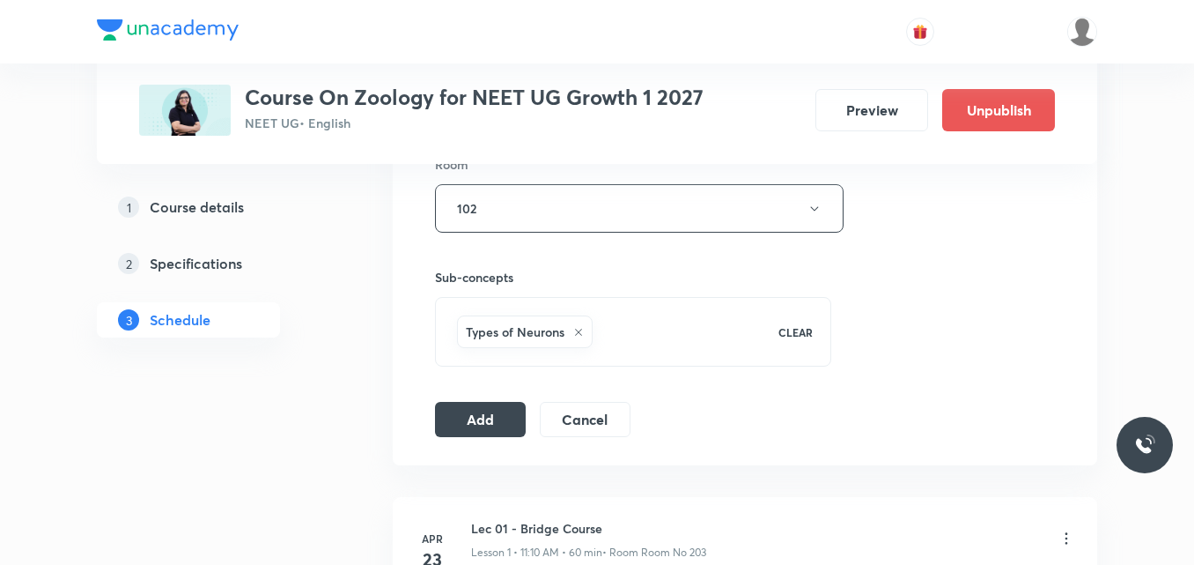
scroll to position [969, 0]
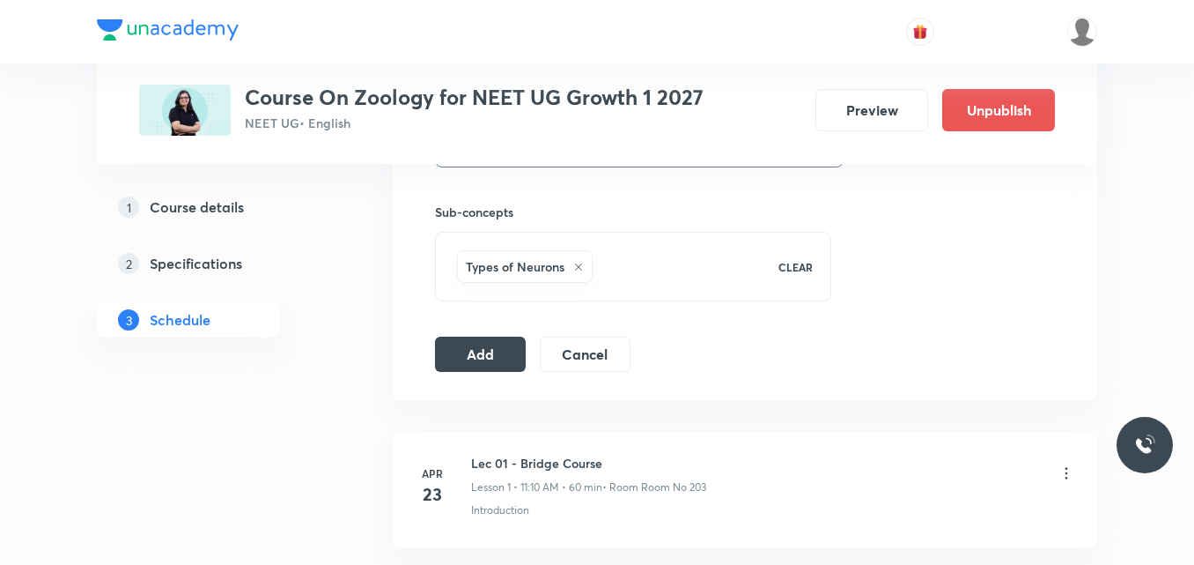
click at [793, 262] on p "CLEAR" at bounding box center [796, 267] width 34 height 16
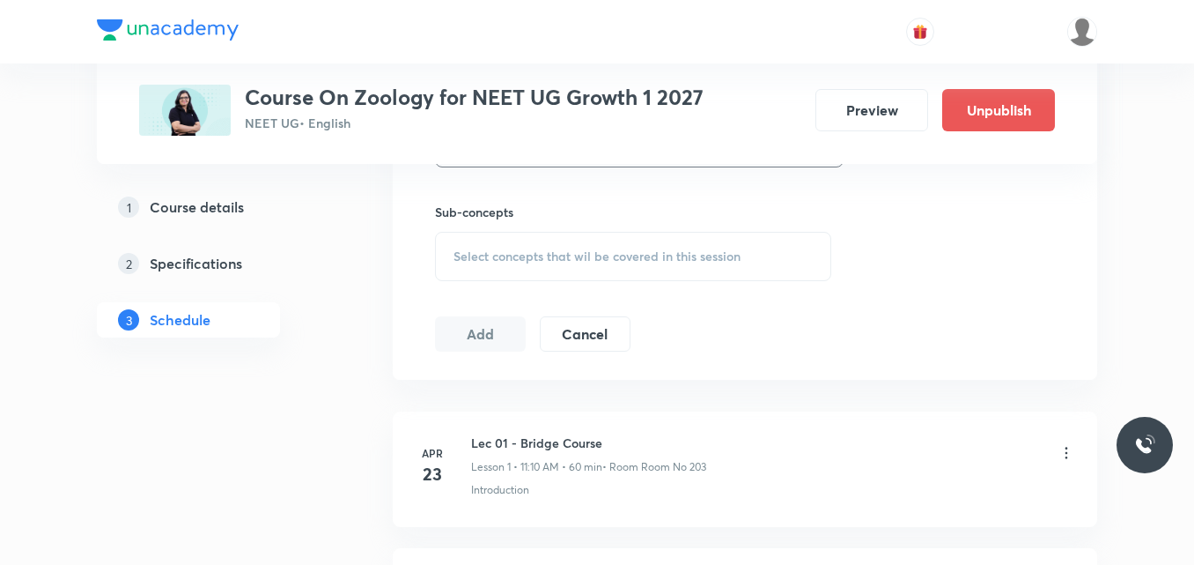
click at [617, 249] on span "Select concepts that wil be covered in this session" at bounding box center [597, 256] width 287 height 14
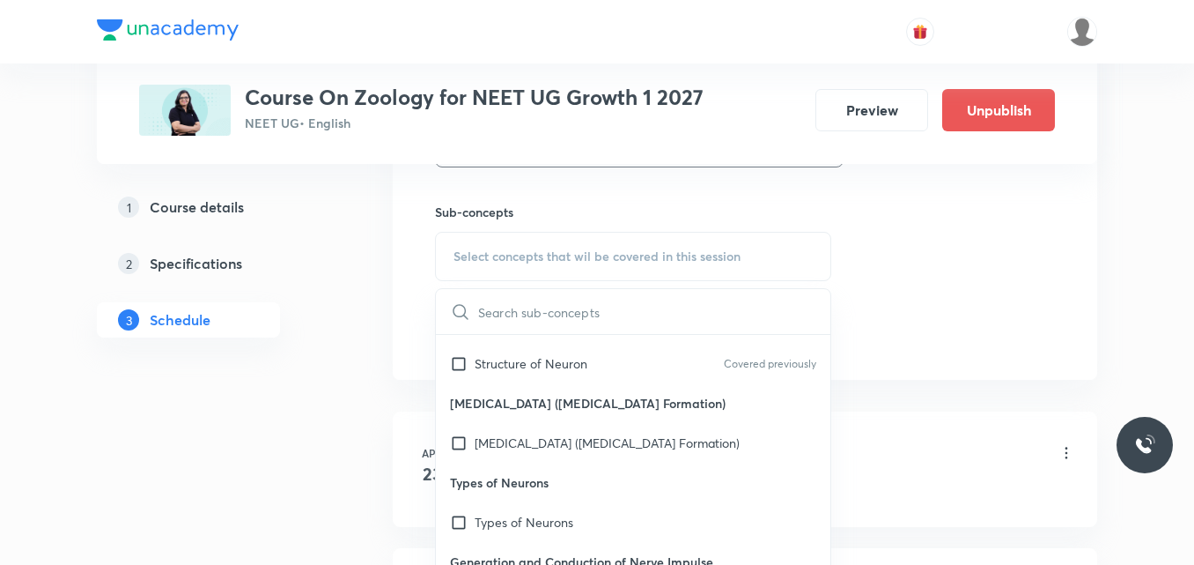
scroll to position [352, 0]
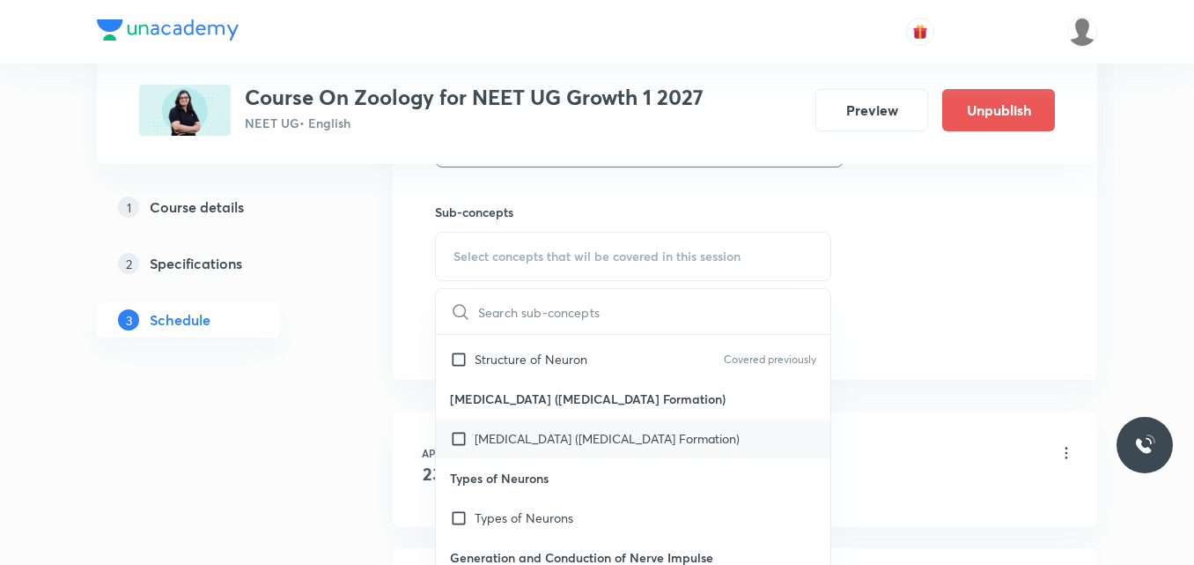
click at [534, 445] on p "[MEDICAL_DATA] ([MEDICAL_DATA] Formation)" at bounding box center [607, 438] width 265 height 18
checkbox input "true"
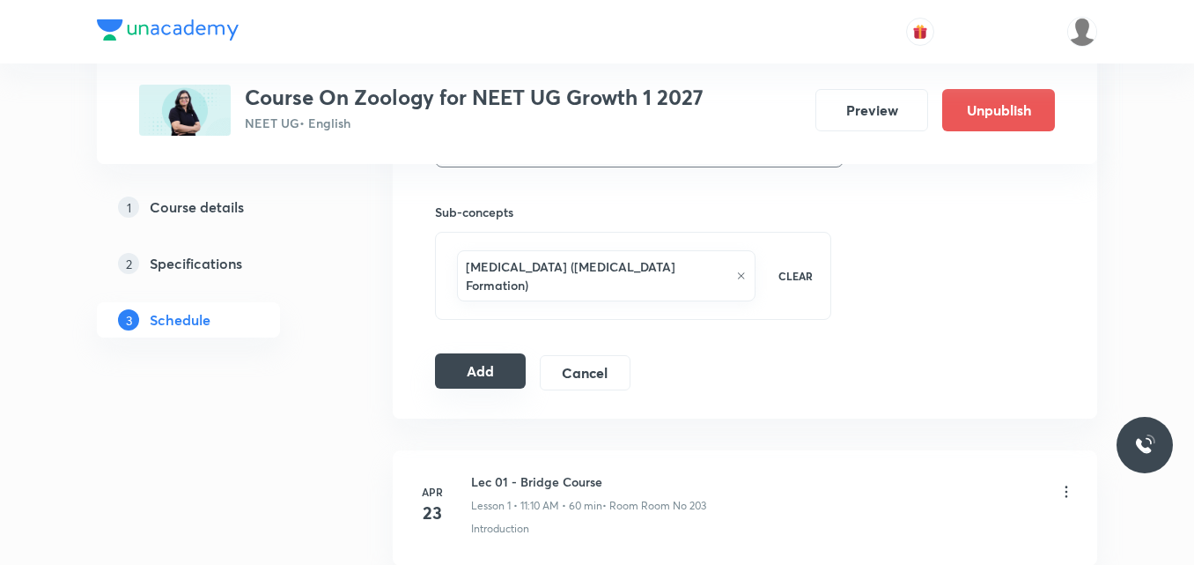
click at [469, 353] on button "Add" at bounding box center [480, 370] width 91 height 35
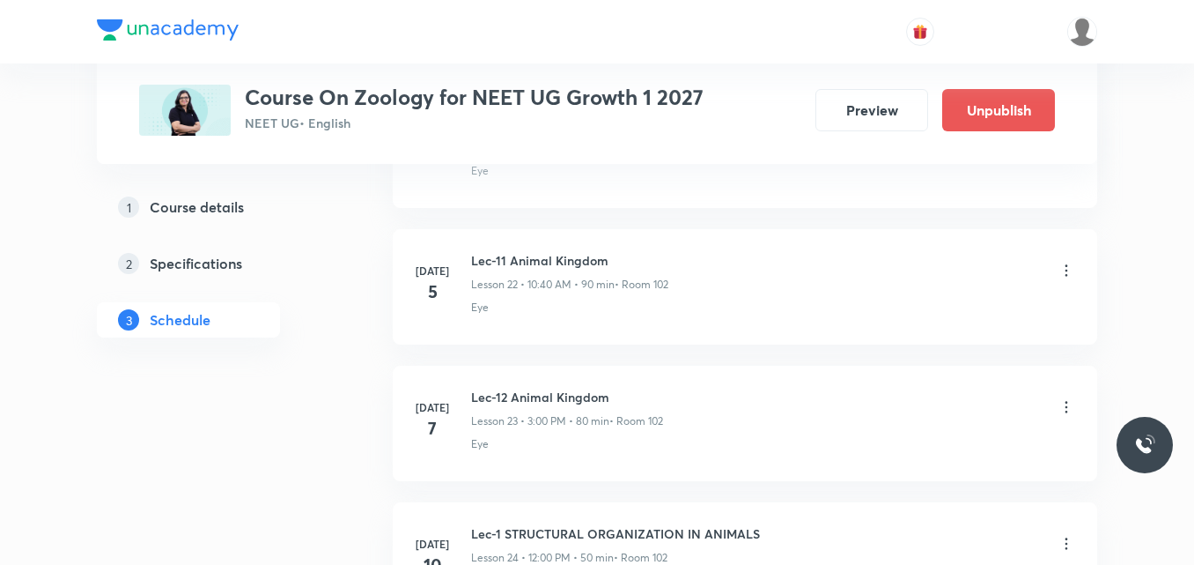
scroll to position [6441, 0]
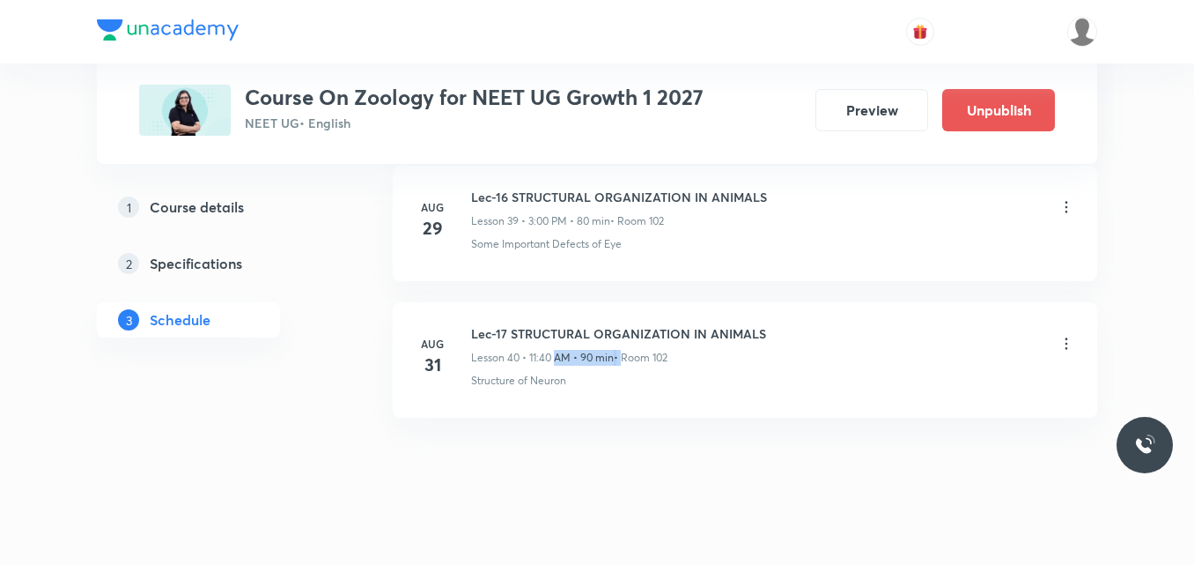
drag, startPoint x: 555, startPoint y: 337, endPoint x: 624, endPoint y: 337, distance: 68.7
click at [624, 350] on div "Lesson 40 • 11:40 AM • 90 min • Room 102" at bounding box center [618, 358] width 295 height 16
click at [1078, 323] on li "[DATE] Lec-17 STRUCTURAL ORGANIZATION IN ANIMALS Lesson 40 • 11:40 AM • 90 min …" at bounding box center [745, 359] width 705 height 115
click at [1059, 335] on icon at bounding box center [1067, 344] width 18 height 18
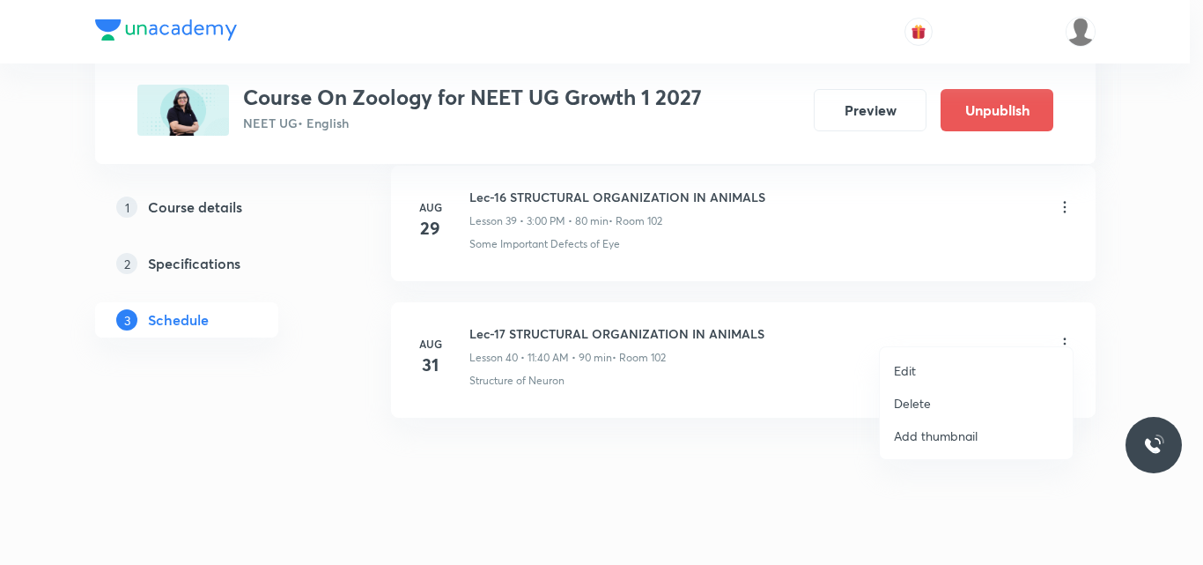
click at [935, 395] on li "Delete" at bounding box center [976, 403] width 193 height 33
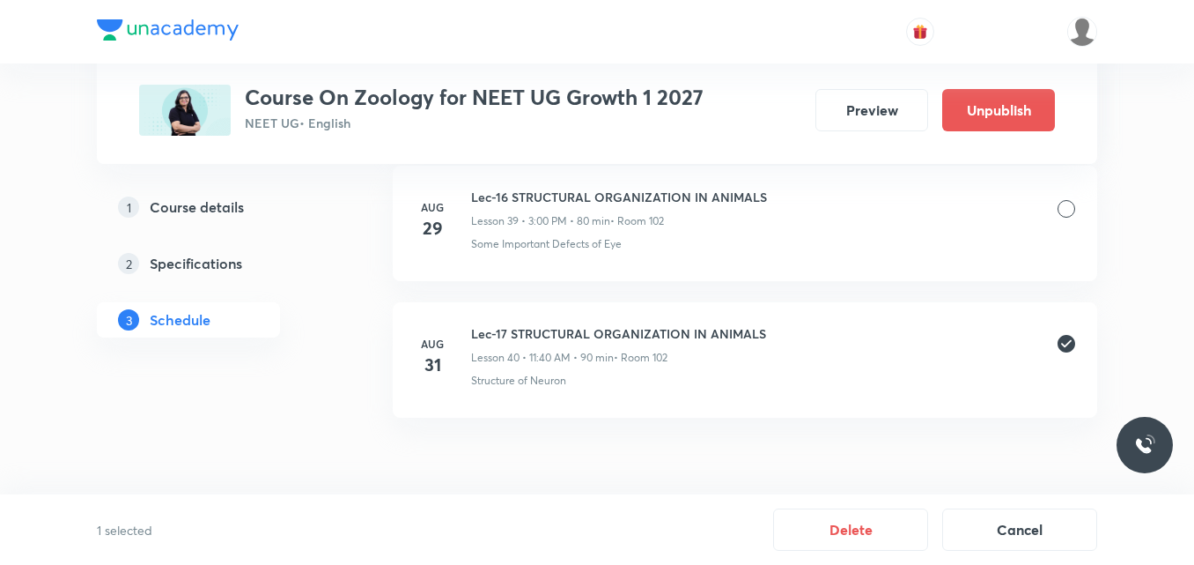
click at [881, 533] on button "Delete" at bounding box center [850, 527] width 155 height 42
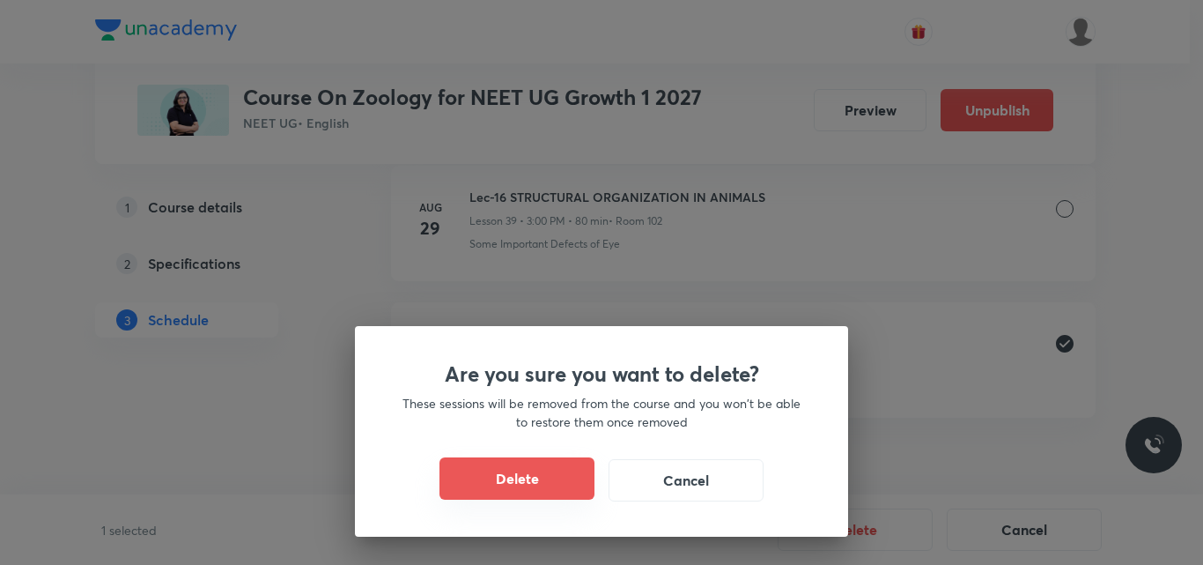
click at [531, 480] on button "Delete" at bounding box center [516, 478] width 155 height 42
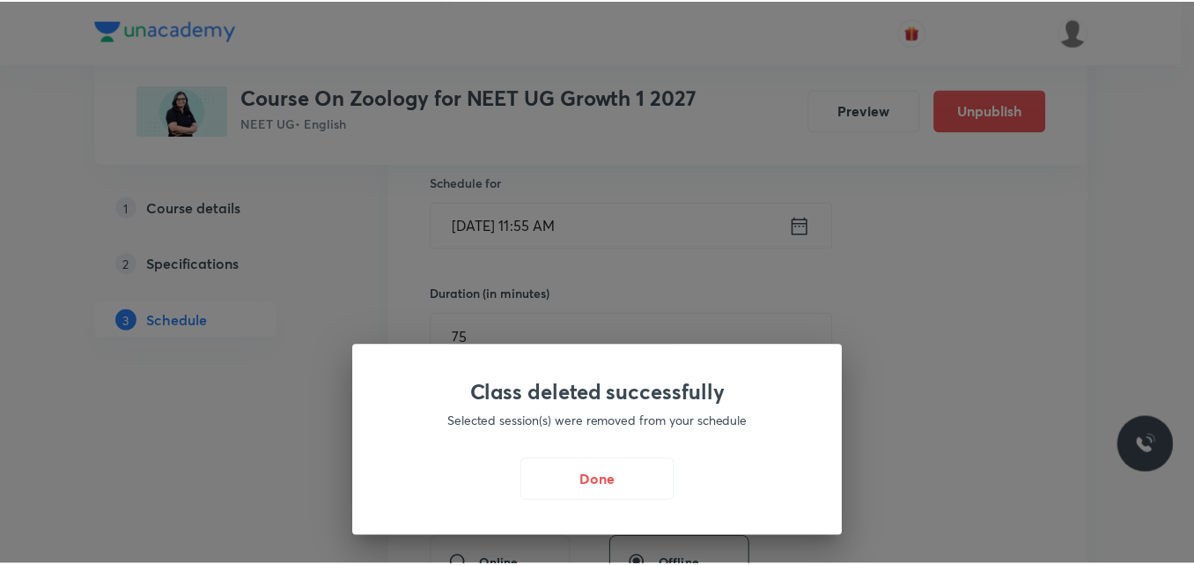
scroll to position [440, 0]
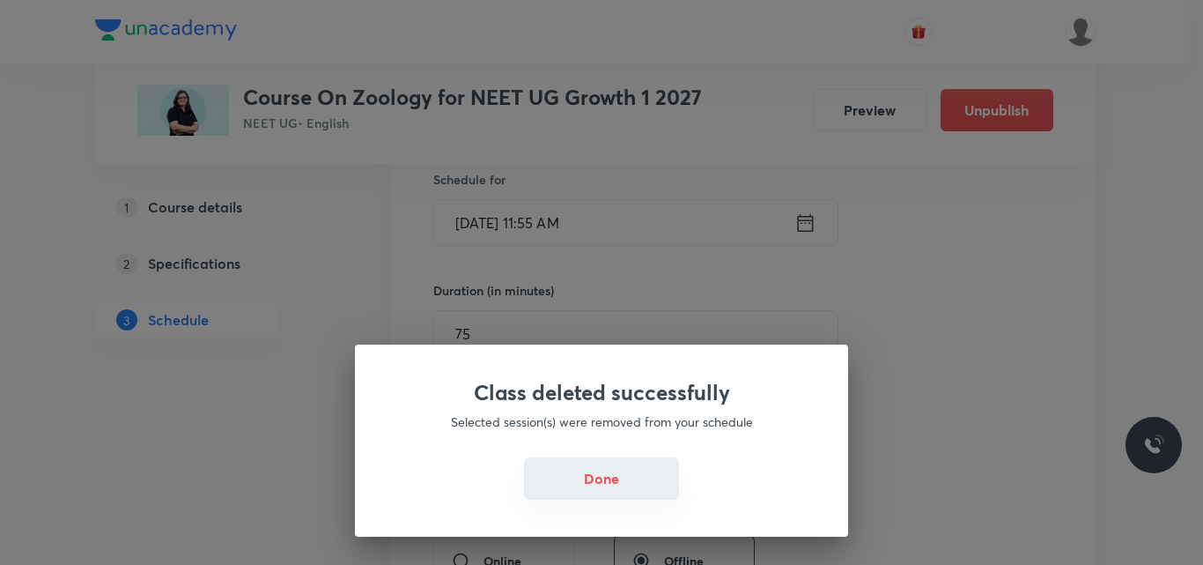
click at [617, 476] on button "Done" at bounding box center [601, 478] width 155 height 42
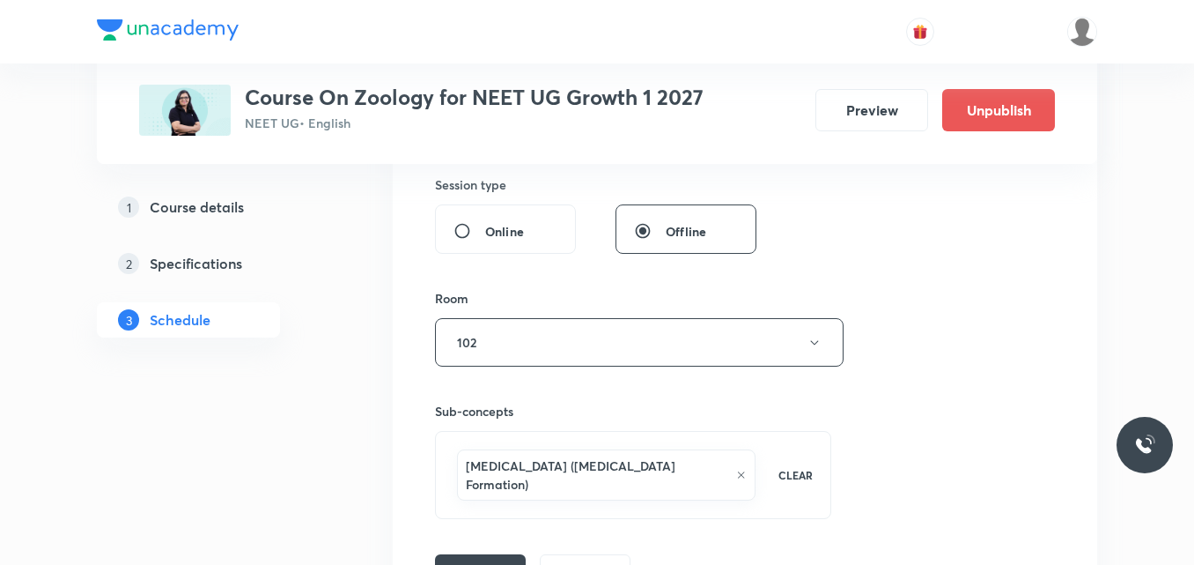
scroll to position [881, 0]
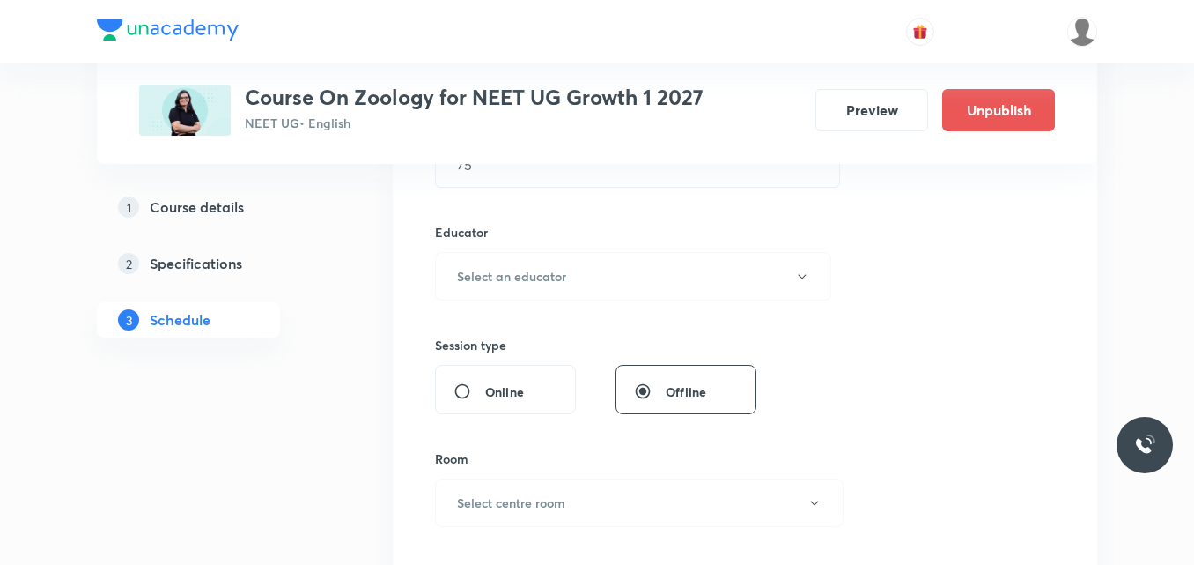
scroll to position [617, 0]
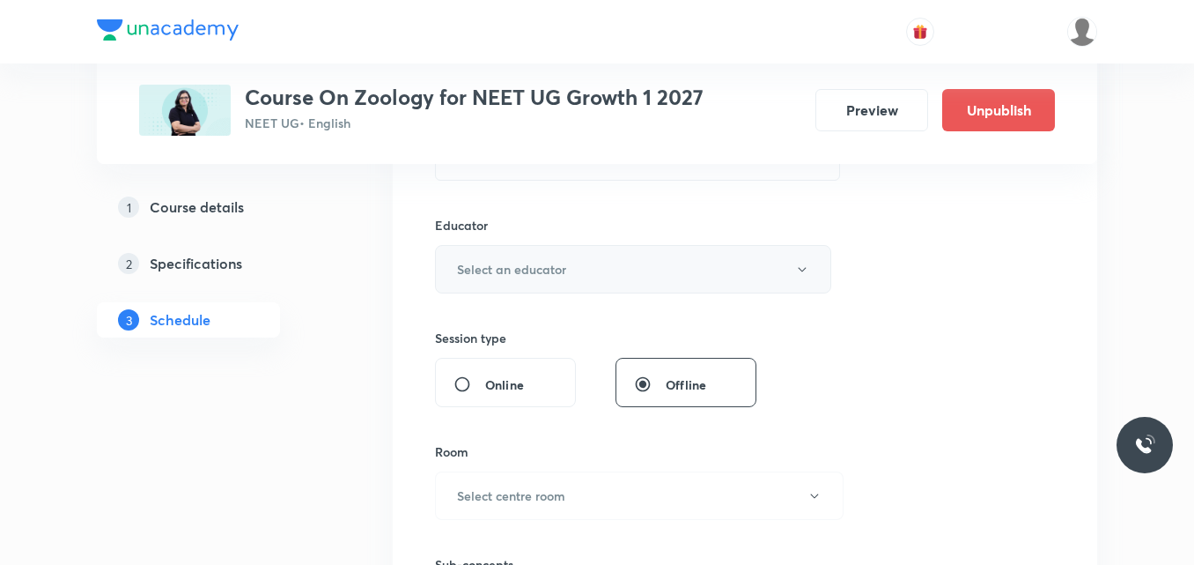
click at [548, 283] on button "Select an educator" at bounding box center [633, 269] width 396 height 48
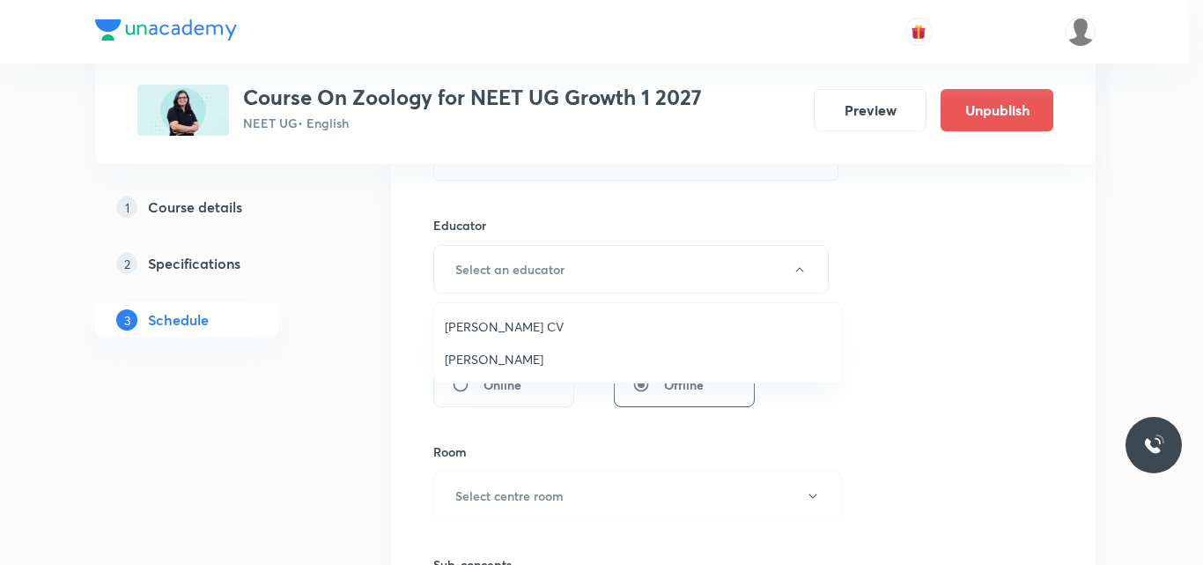
click at [488, 352] on span "[PERSON_NAME]" at bounding box center [638, 359] width 386 height 18
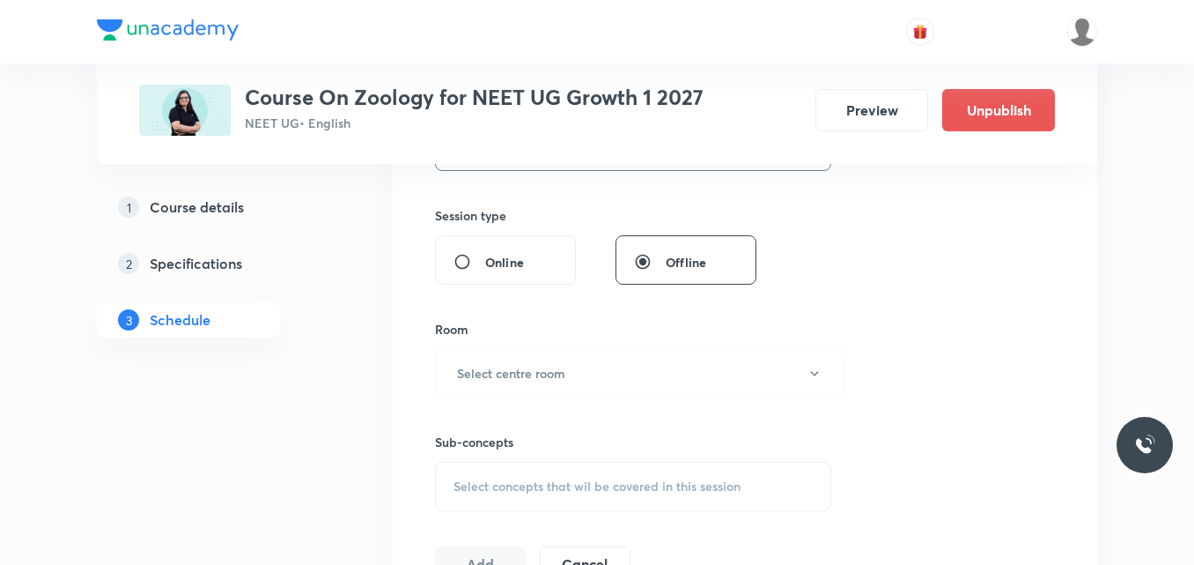
scroll to position [793, 0]
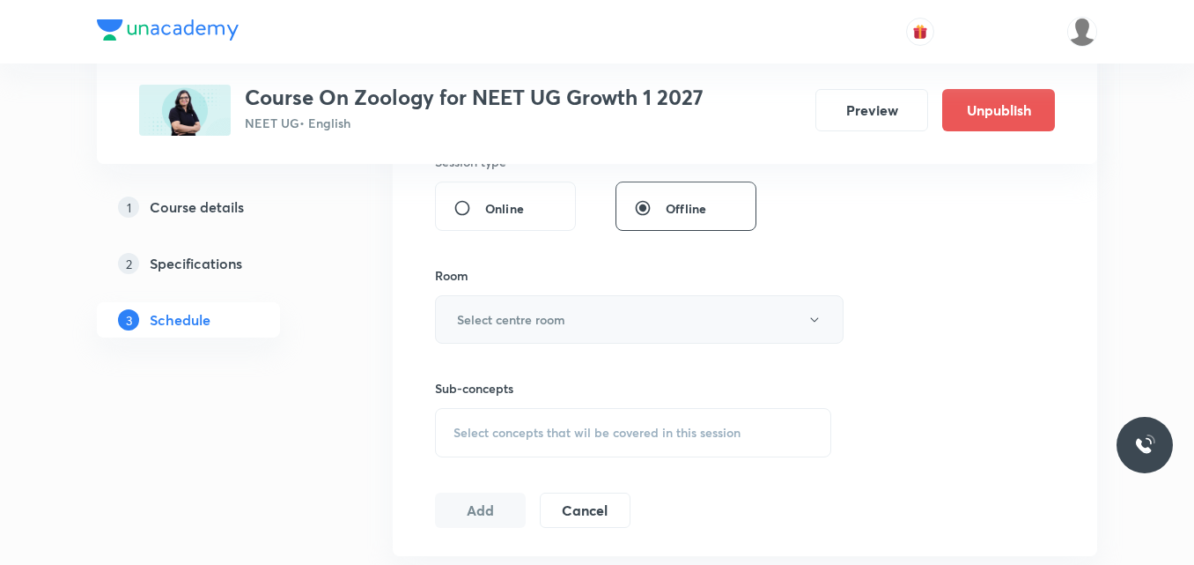
click at [560, 313] on h6 "Select centre room" at bounding box center [511, 319] width 108 height 18
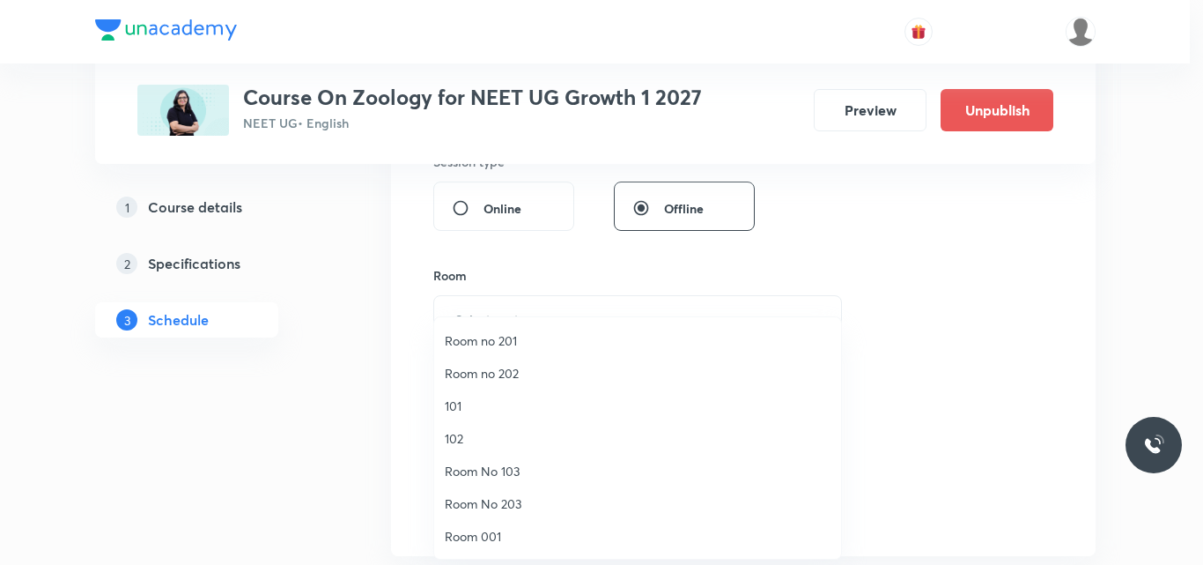
click at [464, 429] on span "102" at bounding box center [638, 438] width 386 height 18
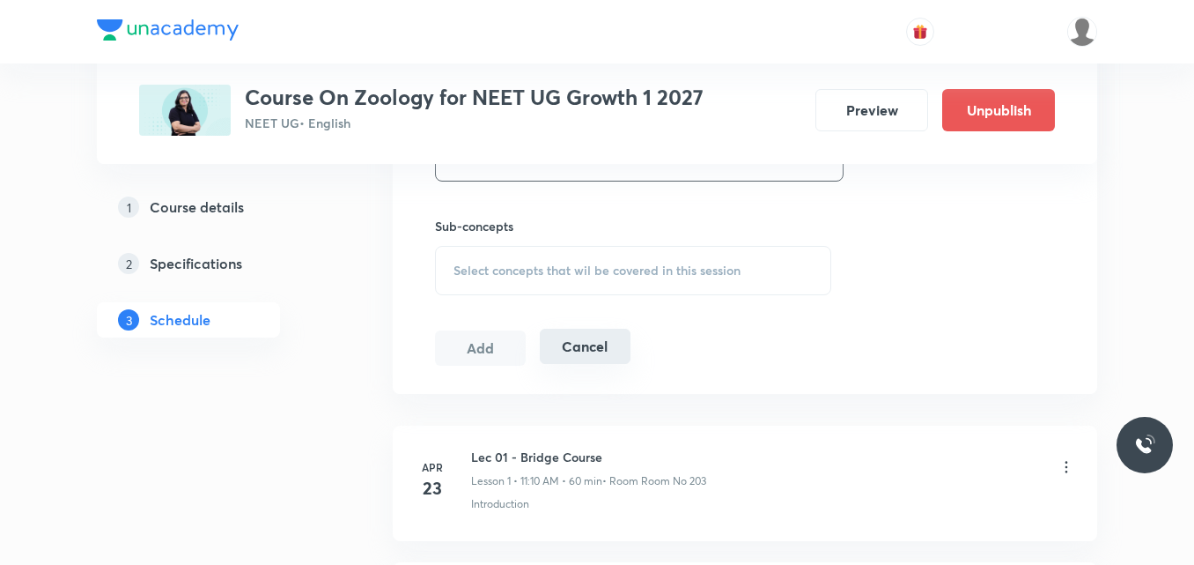
scroll to position [969, 0]
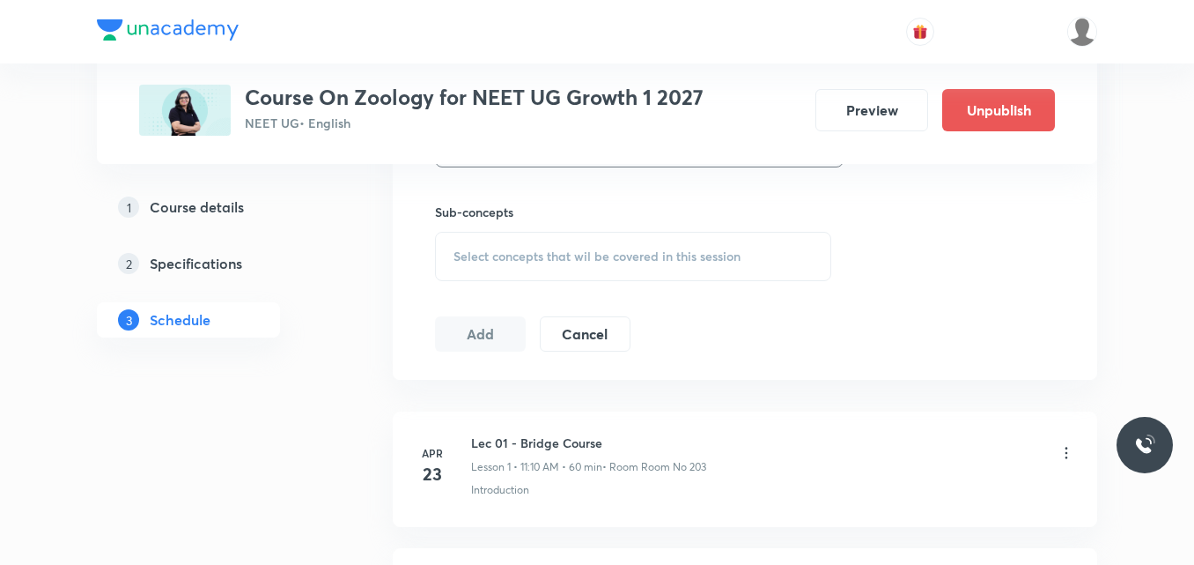
click at [514, 257] on span "Select concepts that wil be covered in this session" at bounding box center [597, 256] width 287 height 14
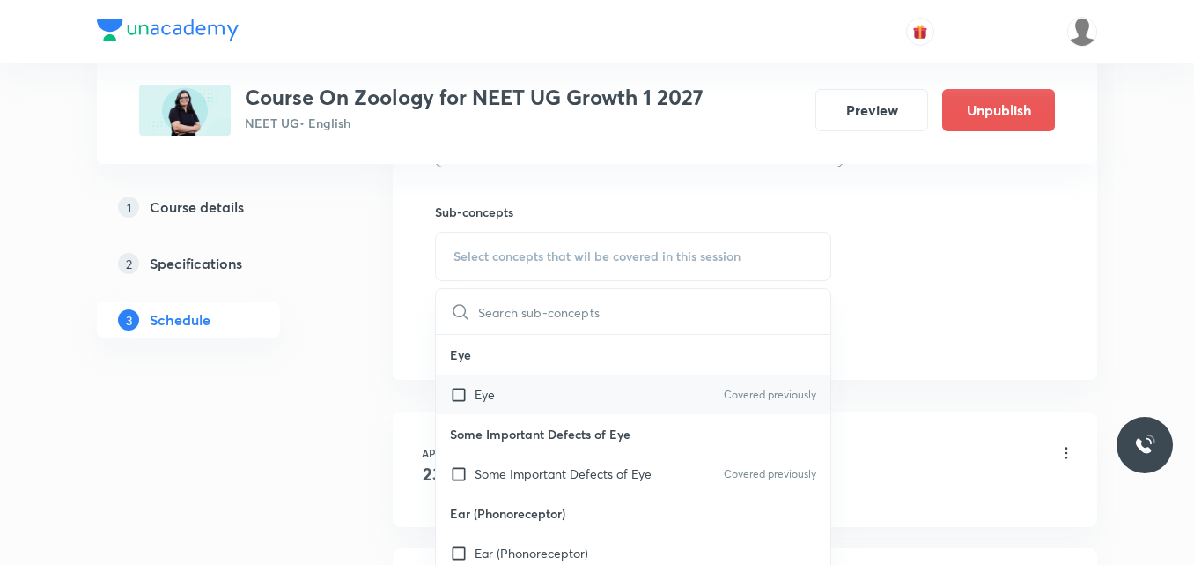
click at [474, 399] on input "checkbox" at bounding box center [462, 394] width 25 height 18
checkbox input "true"
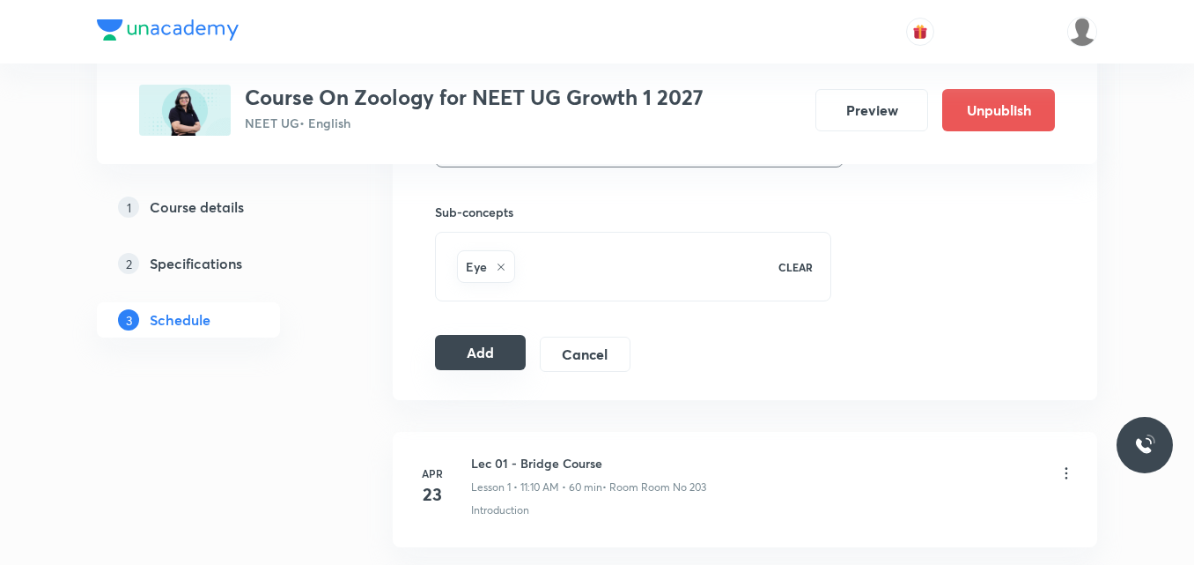
click at [486, 355] on button "Add" at bounding box center [480, 352] width 91 height 35
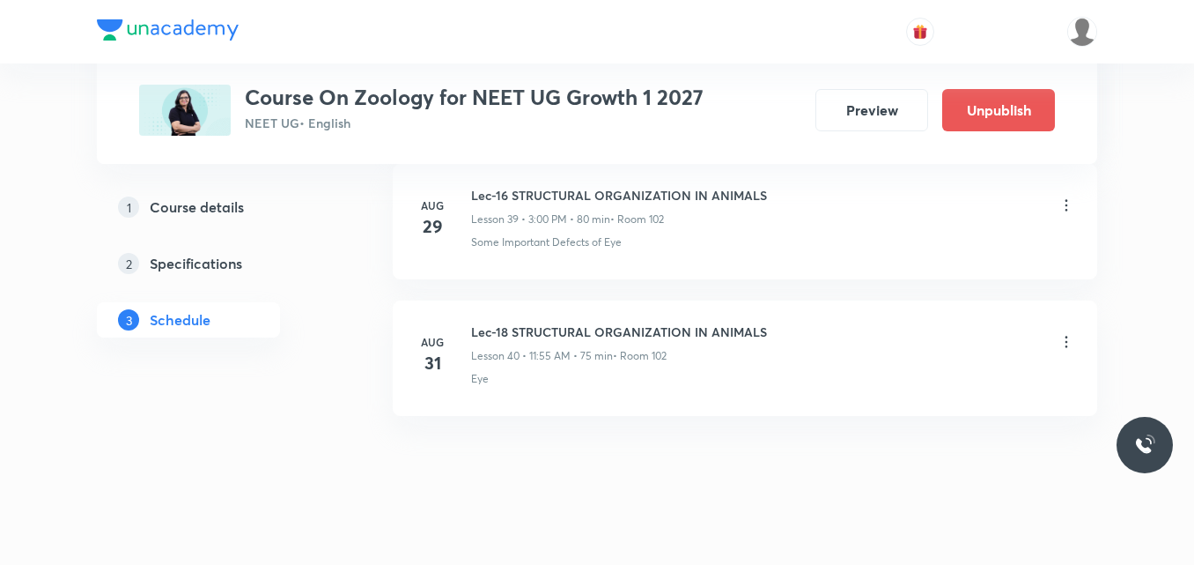
scroll to position [5498, 0]
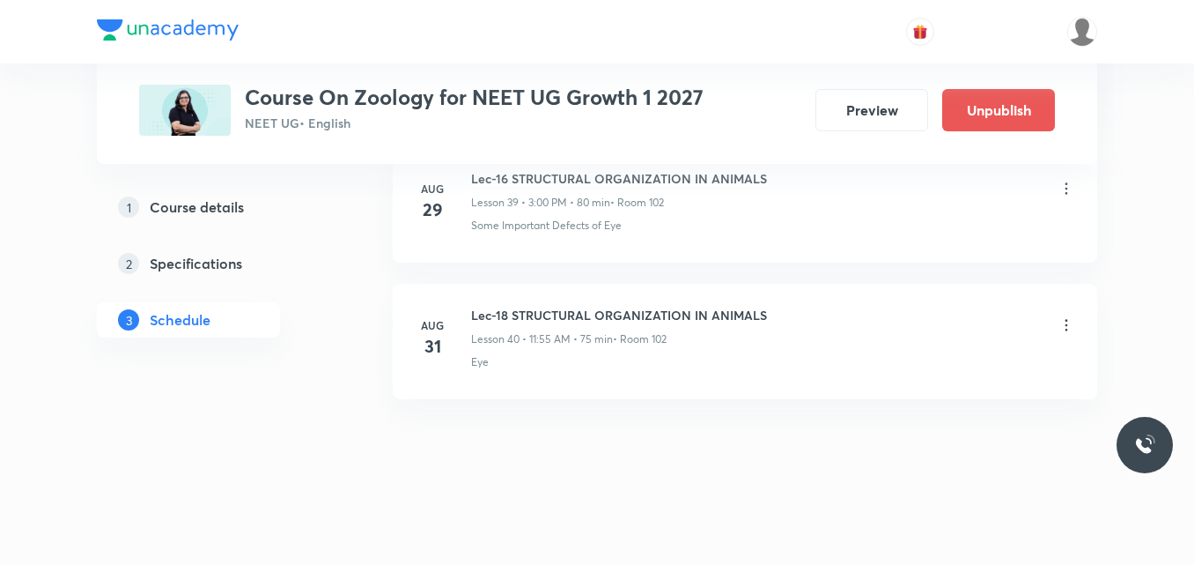
click at [1062, 321] on icon at bounding box center [1067, 325] width 18 height 18
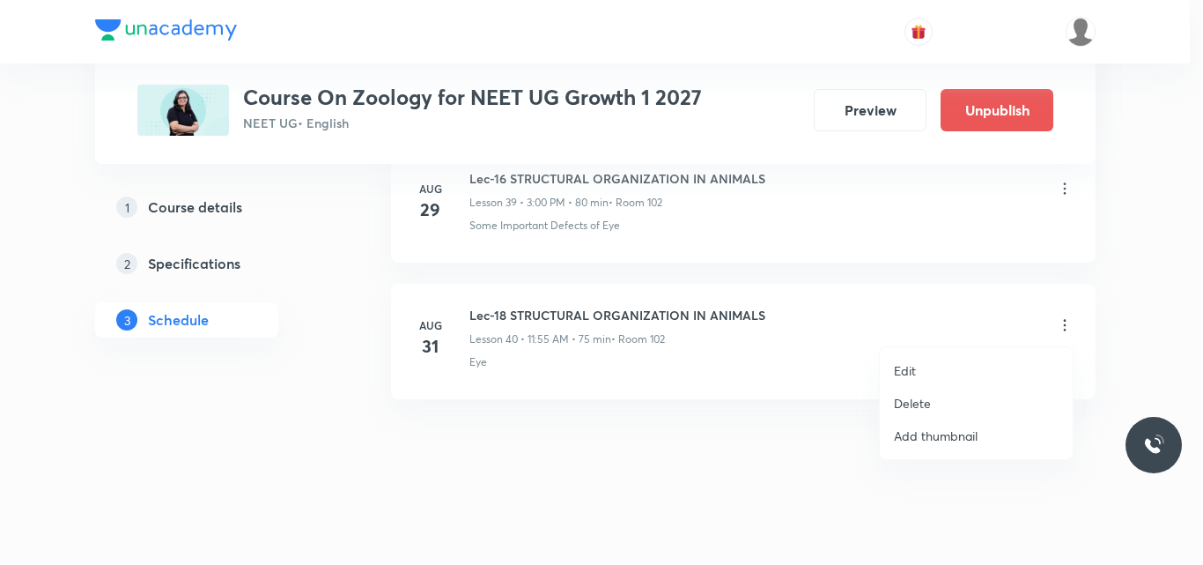
click at [950, 369] on li "Edit" at bounding box center [976, 370] width 193 height 33
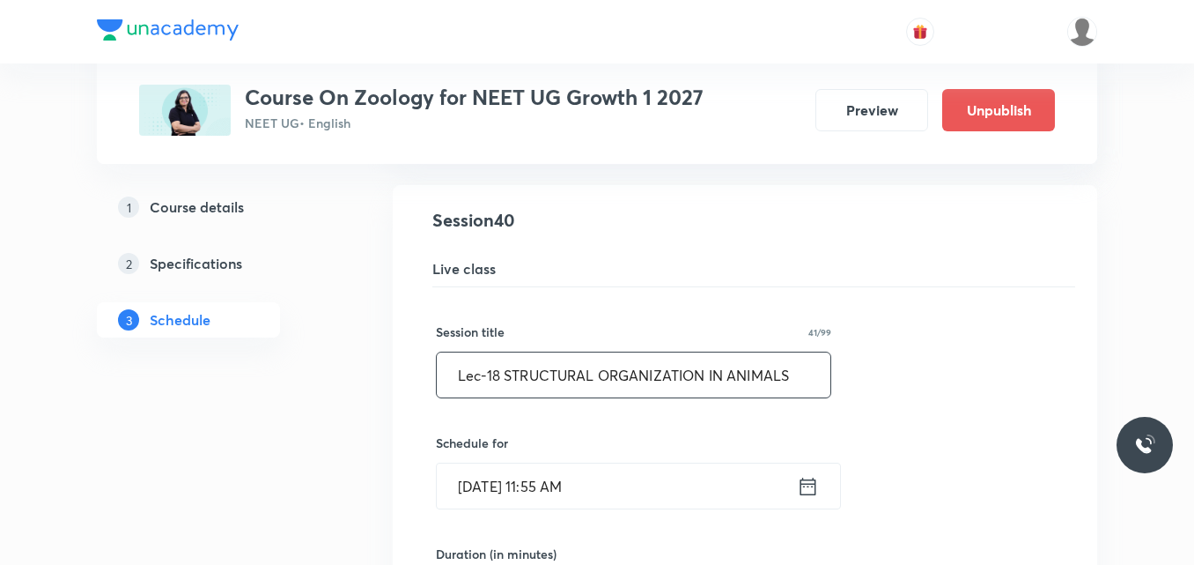
click at [497, 371] on input "Lec-18 STRUCTURAL ORGANIZATION IN ANIMALS" at bounding box center [634, 374] width 394 height 45
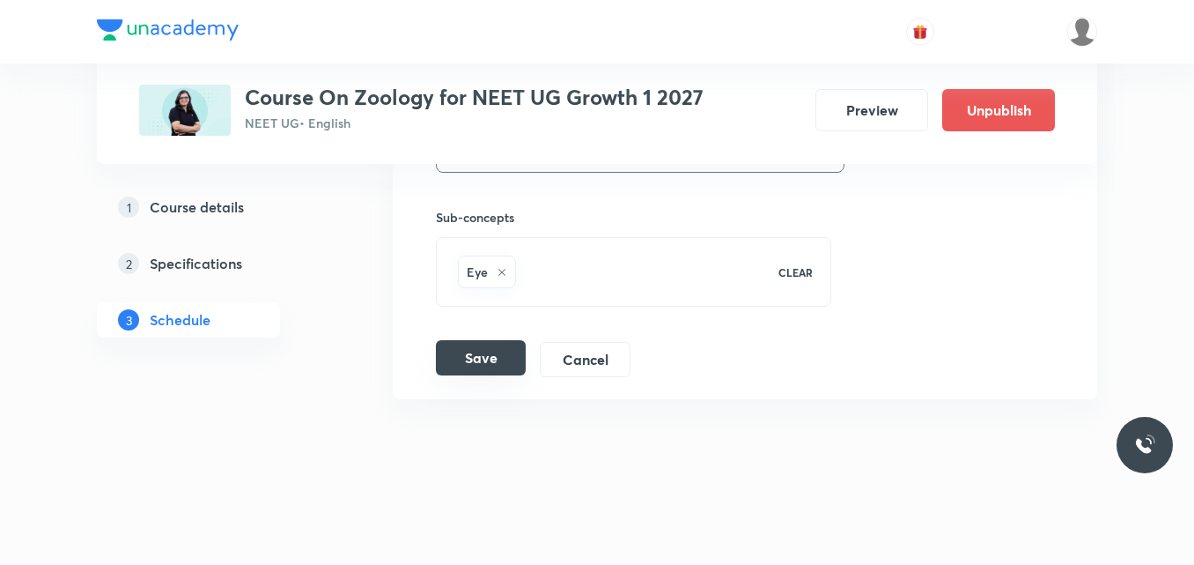
type input "Lec-17 STRUCTURAL ORGANIZATION IN ANIMALS"
click at [494, 367] on button "Save" at bounding box center [481, 357] width 90 height 35
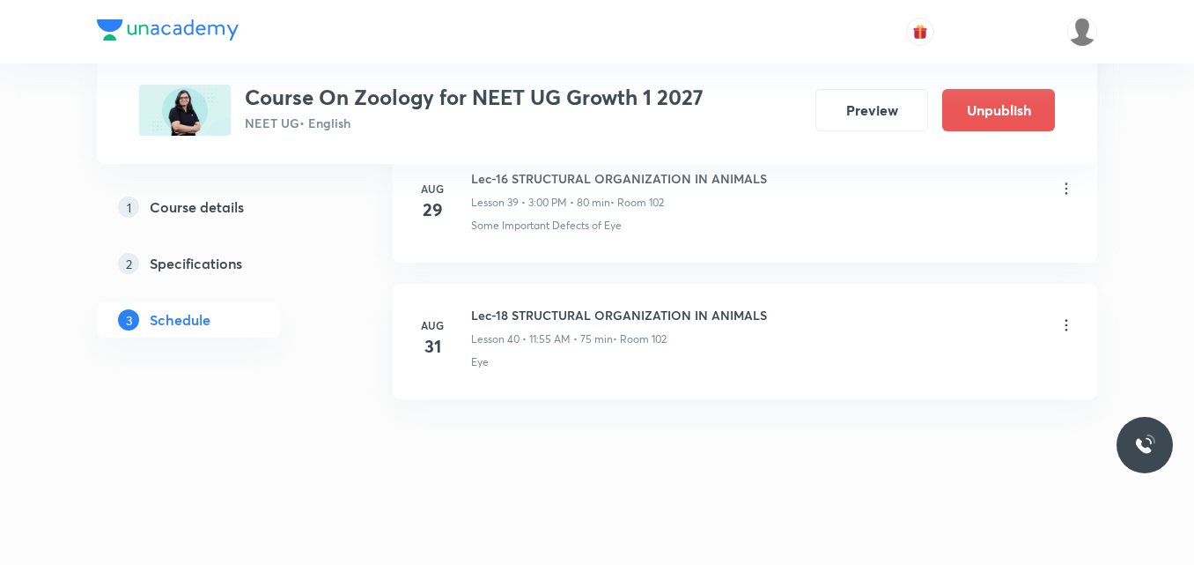
scroll to position [5410, 0]
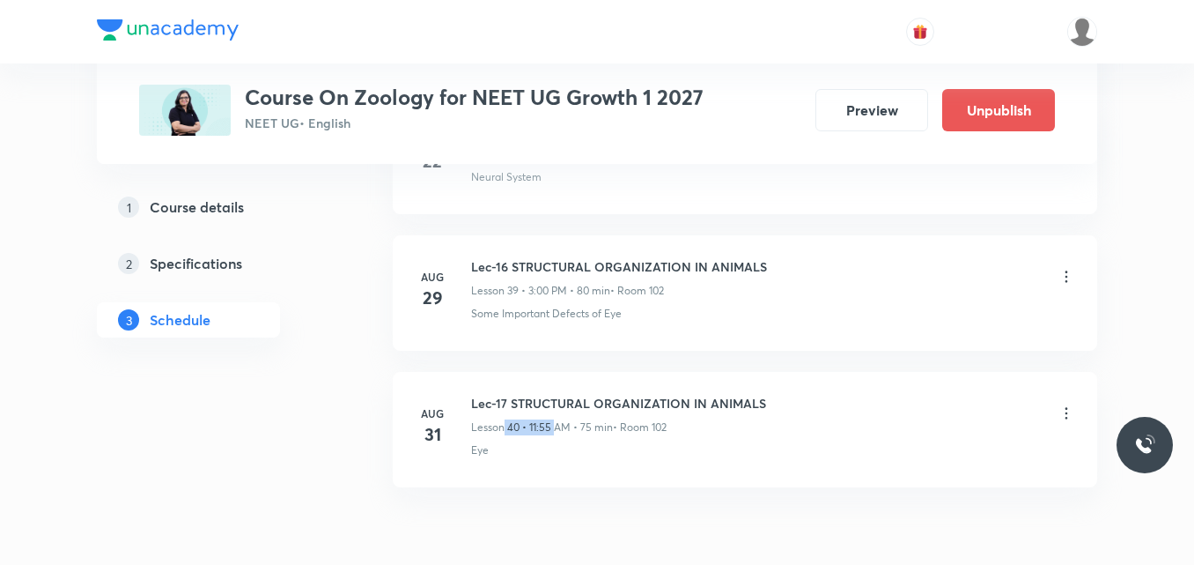
drag, startPoint x: 503, startPoint y: 424, endPoint x: 557, endPoint y: 424, distance: 54.6
click at [557, 424] on p "Lesson 40 • 11:55 AM • 75 min" at bounding box center [542, 427] width 142 height 16
drag, startPoint x: 590, startPoint y: 427, endPoint x: 645, endPoint y: 427, distance: 54.6
click at [645, 427] on div "Lesson 40 • 11:55 AM • 75 min • Room 102" at bounding box center [618, 427] width 295 height 16
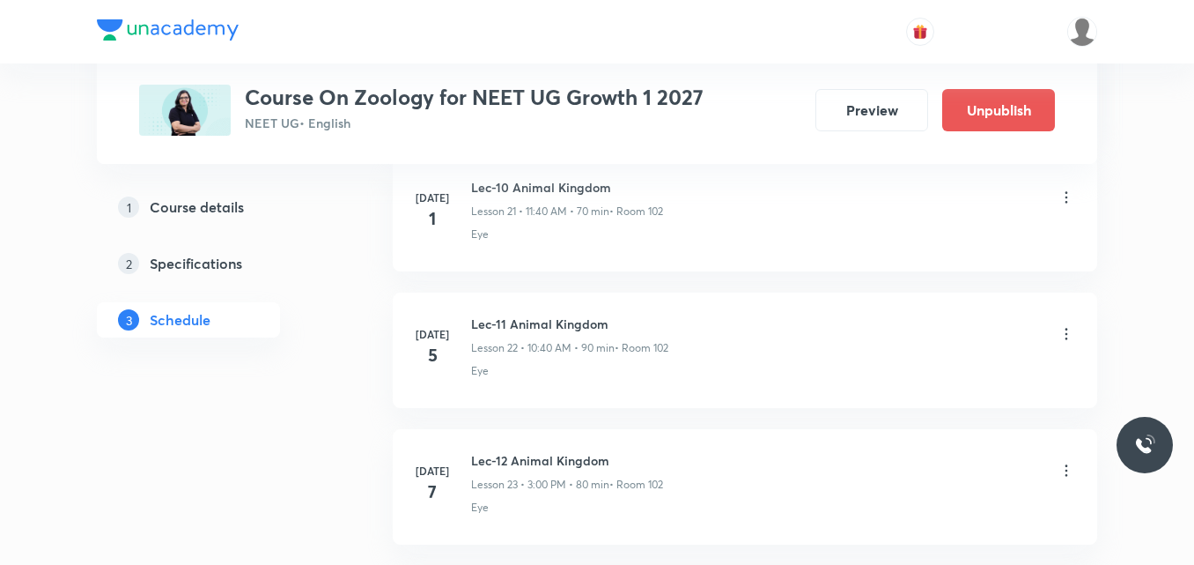
scroll to position [2504, 0]
